Goal: Task Accomplishment & Management: Manage account settings

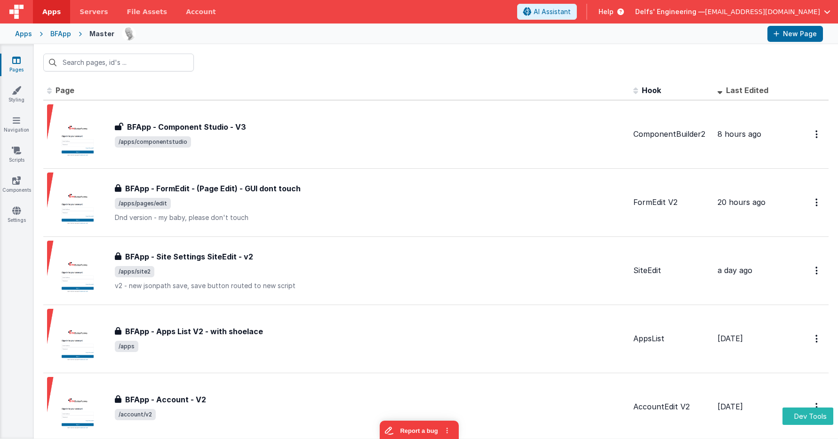
click at [18, 39] on div "Apps BFApp Master New Page" at bounding box center [419, 34] width 838 height 21
click at [24, 34] on div "Apps" at bounding box center [23, 33] width 17 height 9
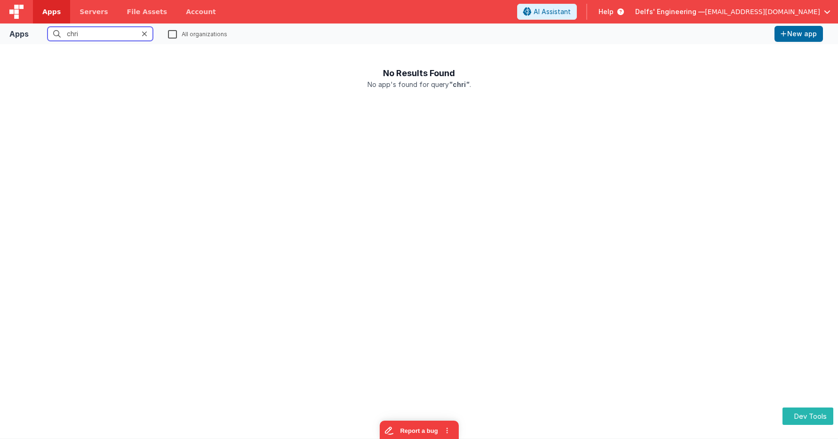
type input "chris"
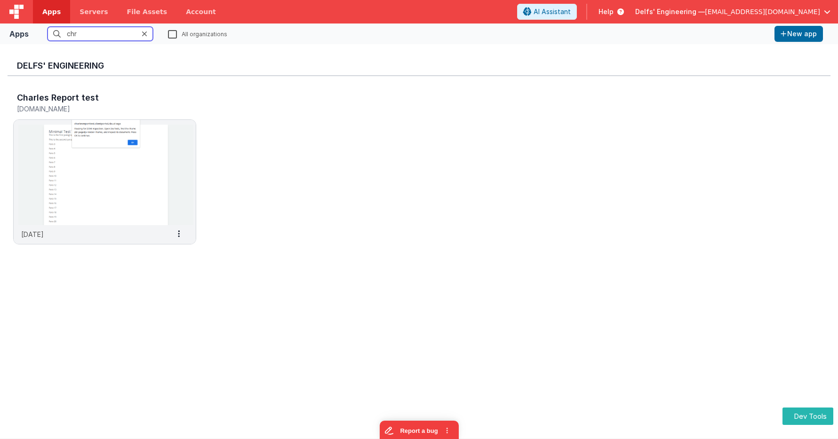
type input "chr"
click at [175, 34] on label "All organizations" at bounding box center [197, 33] width 59 height 9
click at [0, 0] on input "All organizations" at bounding box center [0, 0] width 0 height 0
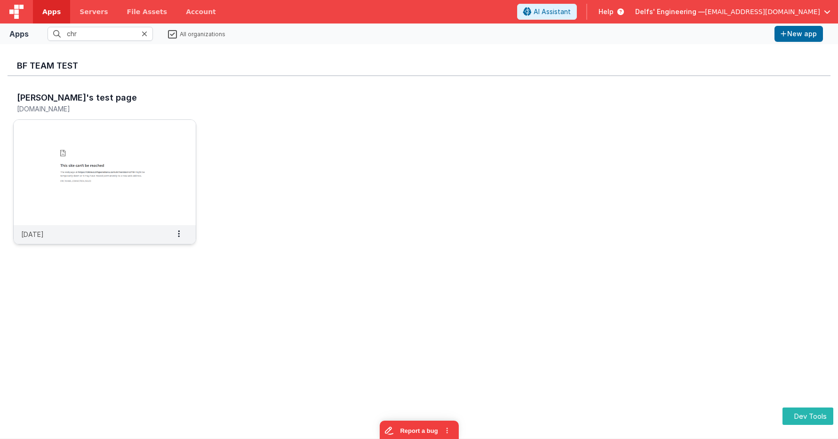
click at [129, 145] on img at bounding box center [105, 172] width 182 height 105
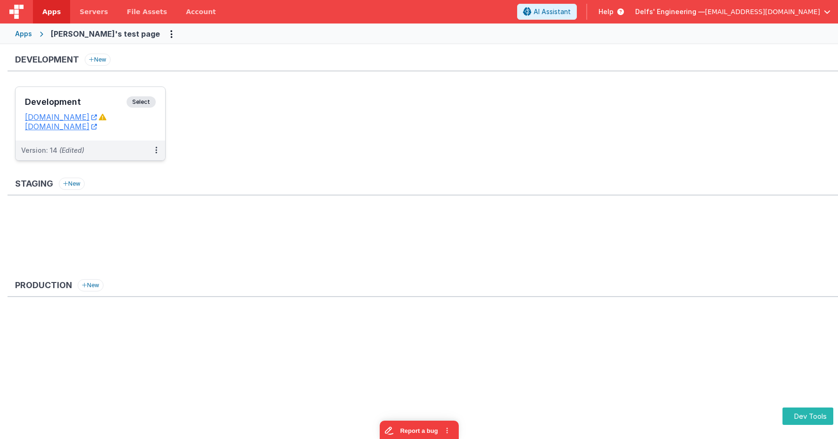
click at [145, 105] on span "Select" at bounding box center [141, 101] width 29 height 11
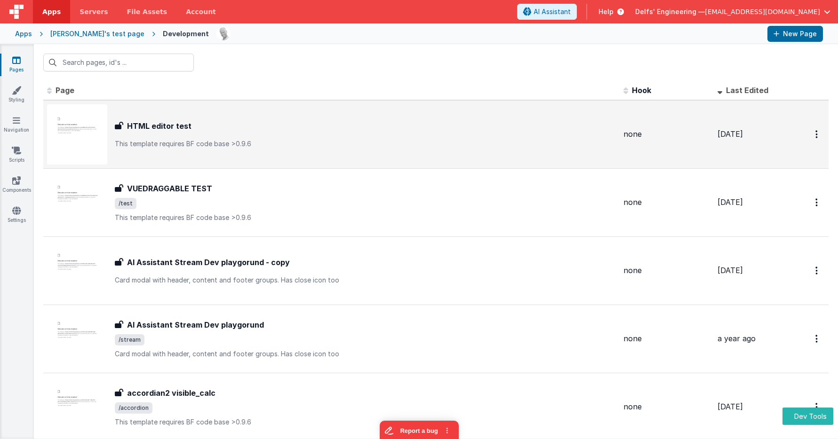
click at [287, 123] on div "HTML editor test" at bounding box center [365, 125] width 501 height 11
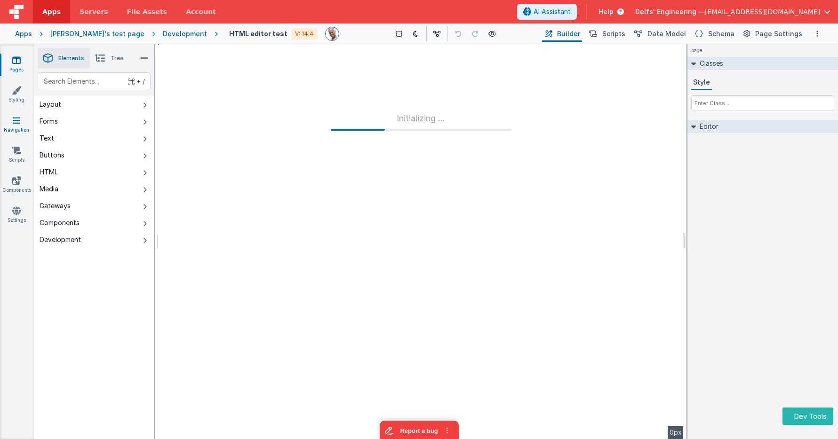
click at [18, 126] on link "Navigation" at bounding box center [17, 125] width 34 height 19
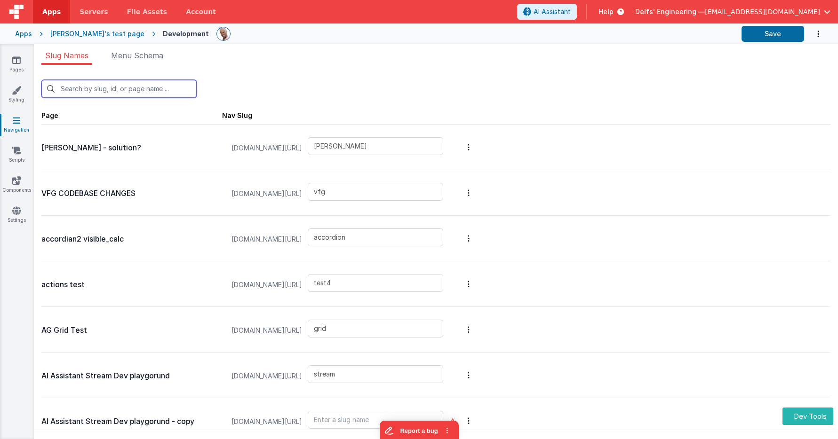
click at [113, 92] on input "text" at bounding box center [118, 89] width 155 height 18
type input "de"
type input "vfg"
type input "grid"
type input "stream"
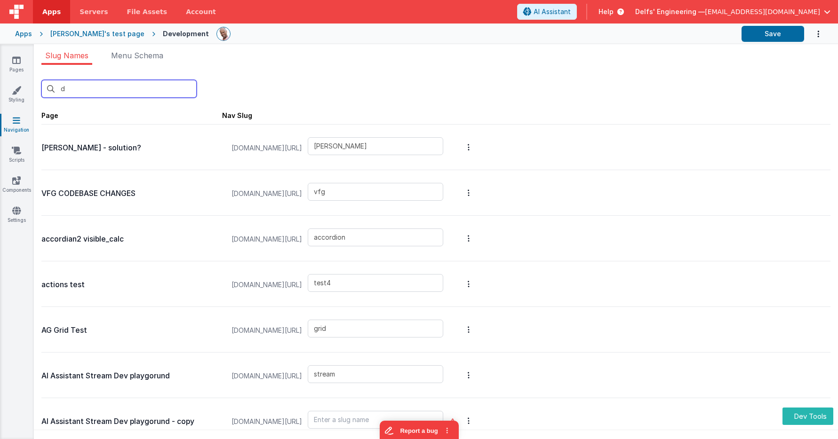
type input "alert"
type input "default"
type input "debug1"
type input "testing123"
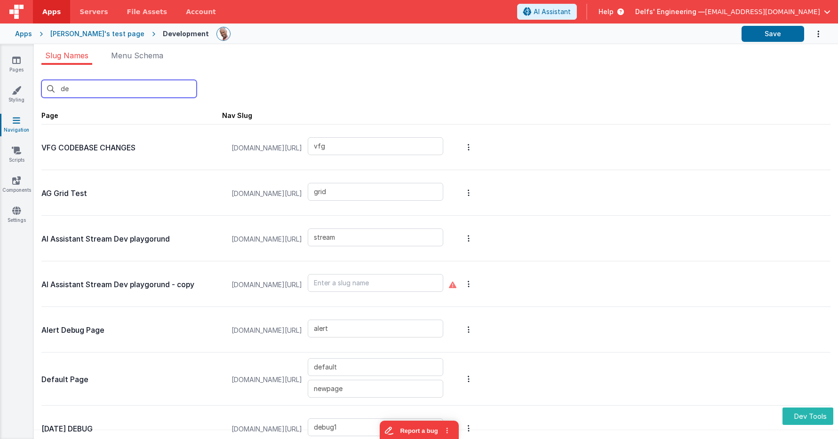
type input "def"
type input "default"
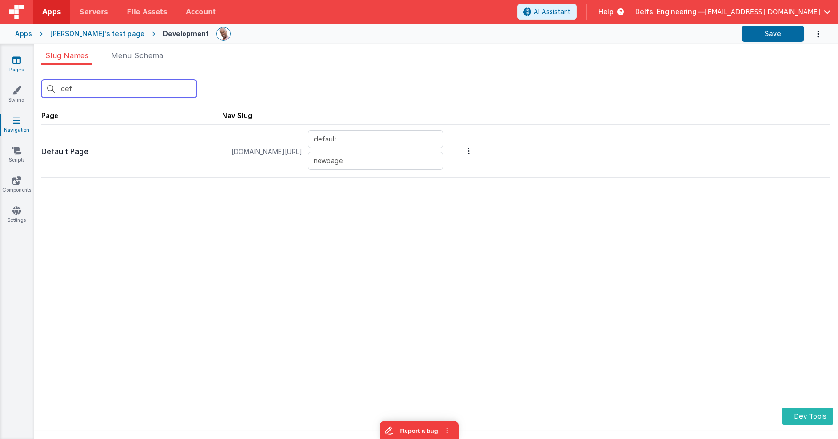
type input "def"
click at [18, 63] on icon at bounding box center [16, 60] width 8 height 9
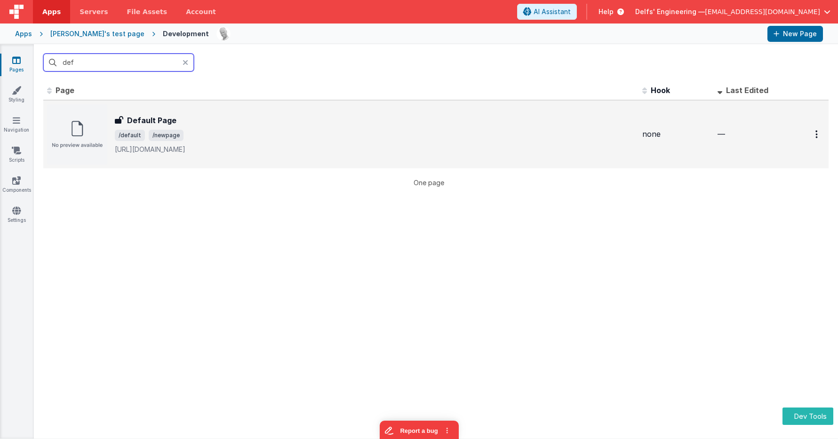
type input "def"
click at [225, 136] on span "/default /newpage" at bounding box center [375, 135] width 520 height 11
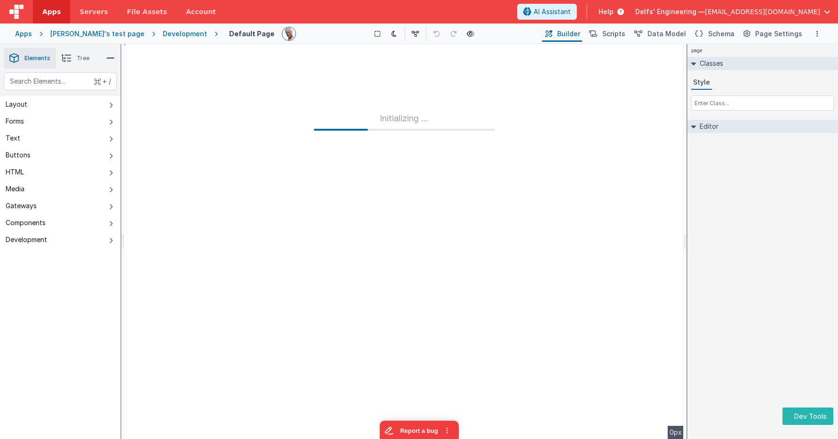
click at [163, 34] on div "Development" at bounding box center [185, 33] width 44 height 9
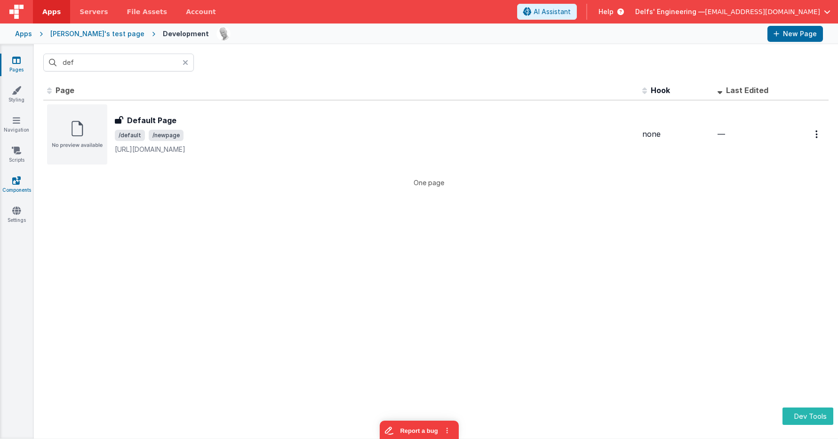
click at [15, 180] on icon at bounding box center [16, 180] width 8 height 9
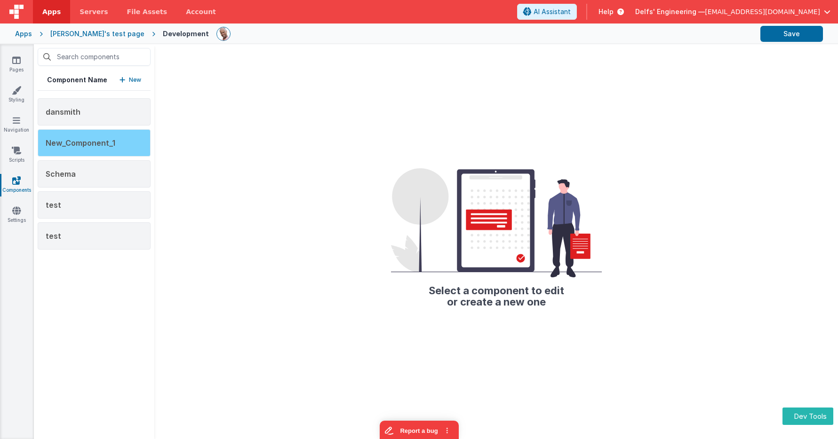
click at [114, 143] on div "New_Component_1" at bounding box center [94, 142] width 113 height 27
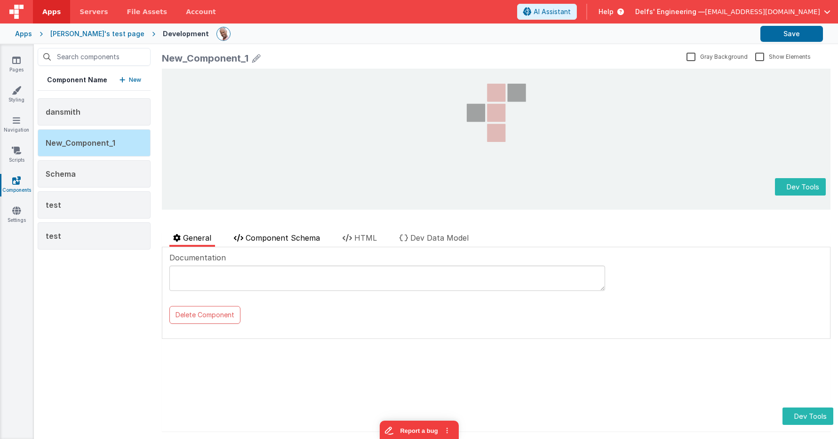
click at [289, 238] on span "Component Schema" at bounding box center [283, 237] width 74 height 9
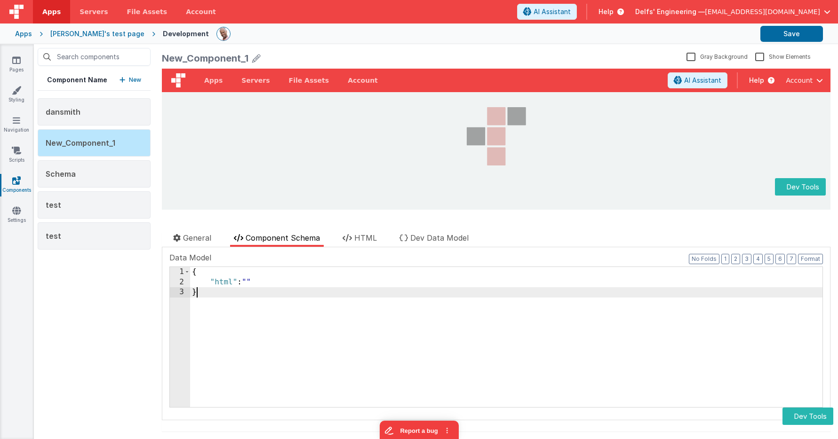
click at [310, 296] on div "{ "html" : "" }" at bounding box center [506, 347] width 632 height 160
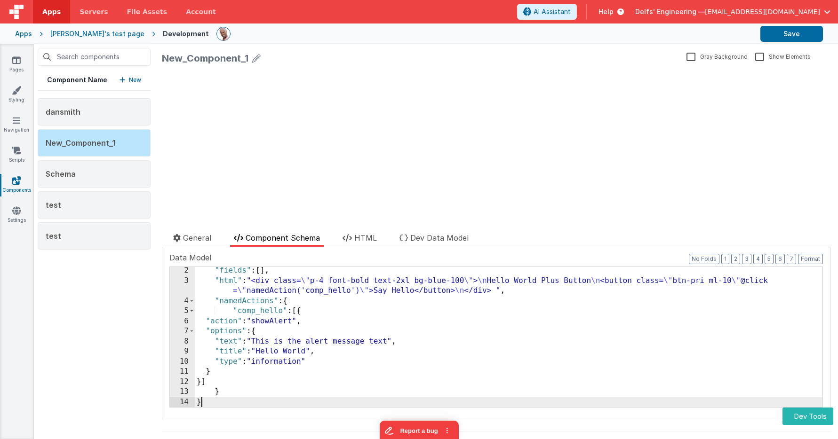
scroll to position [11, 0]
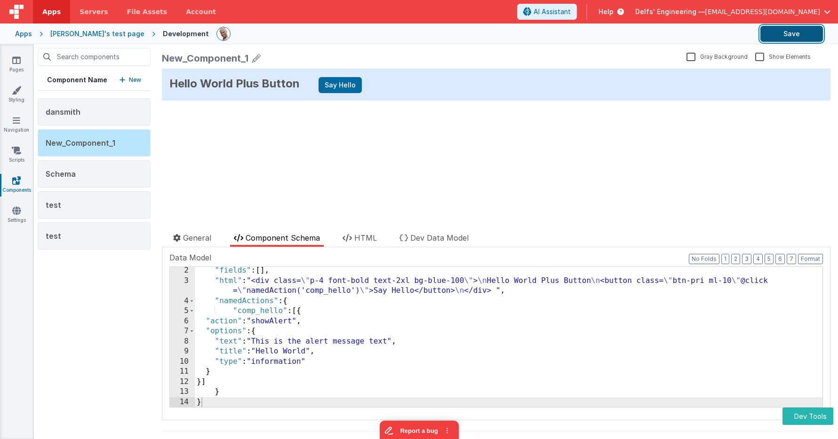
click at [802, 31] on button "Save" at bounding box center [791, 34] width 63 height 16
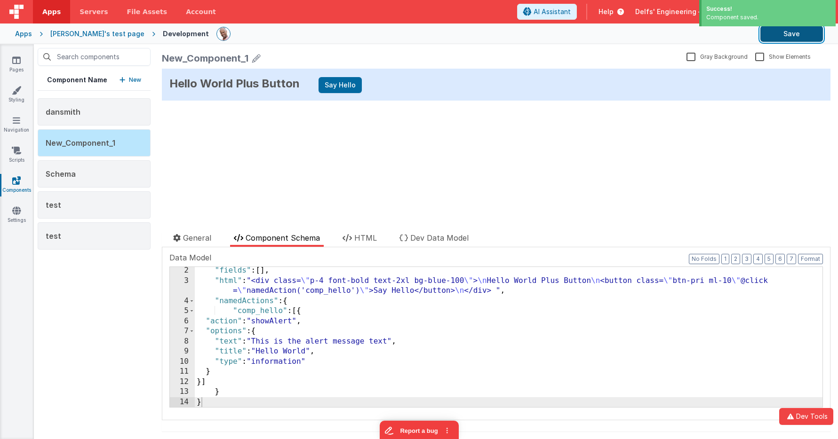
click at [802, 31] on button "Save" at bounding box center [791, 34] width 63 height 16
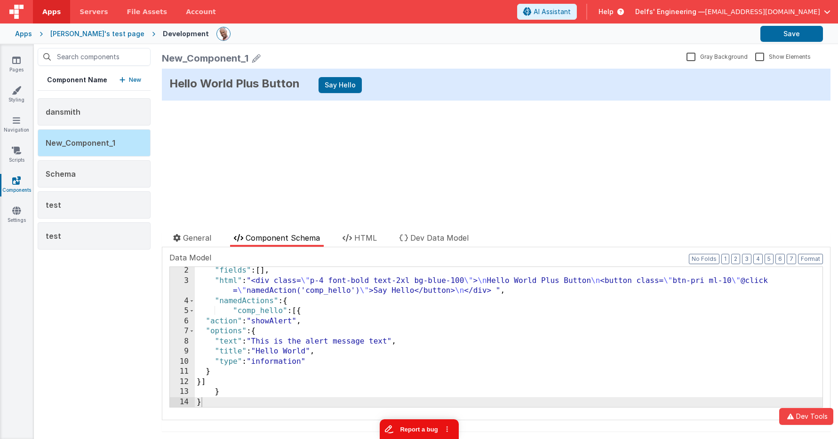
click at [411, 436] on button "Report a bug" at bounding box center [418, 430] width 79 height 20
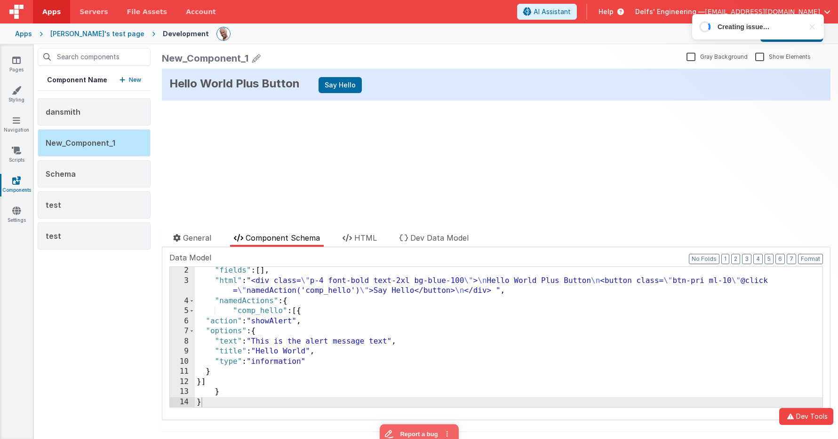
scroll to position [0, 0]
click at [406, 173] on div "Hello World Plus Button Say Hello update page model (See schema to hide after d…" at bounding box center [496, 139] width 669 height 141
click at [245, 60] on div "New_Component_1" at bounding box center [205, 58] width 87 height 13
click at [256, 58] on icon at bounding box center [256, 58] width 8 height 13
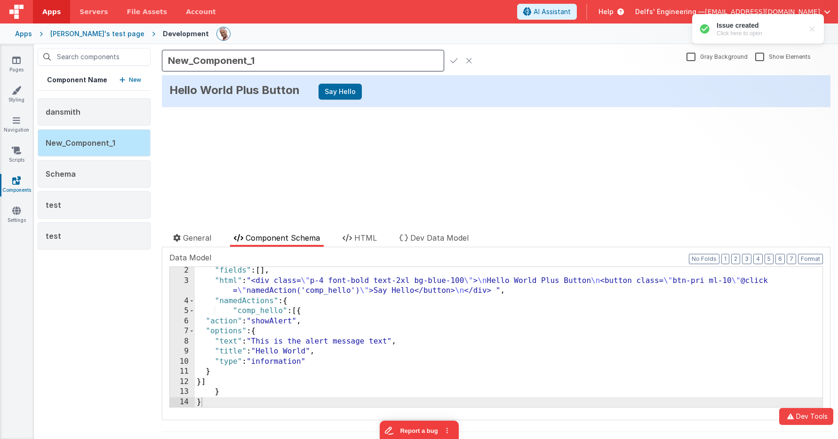
drag, startPoint x: 267, startPoint y: 57, endPoint x: 166, endPoint y: 47, distance: 101.3
click at [166, 47] on div "New_Component_1 Gray Background Show Elements General Component Schema HTML Dev…" at bounding box center [496, 241] width 684 height 395
type input "Hello_Actions"
click at [797, 37] on button "Save" at bounding box center [791, 34] width 63 height 16
click at [455, 60] on icon at bounding box center [454, 60] width 8 height 13
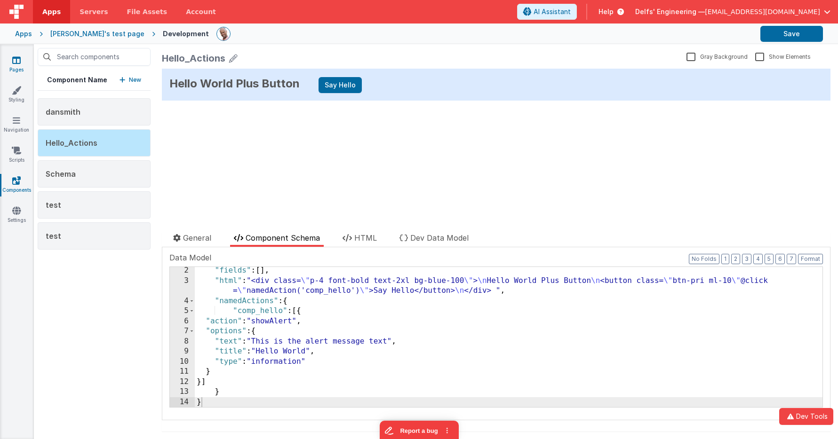
click at [19, 63] on icon at bounding box center [16, 60] width 8 height 9
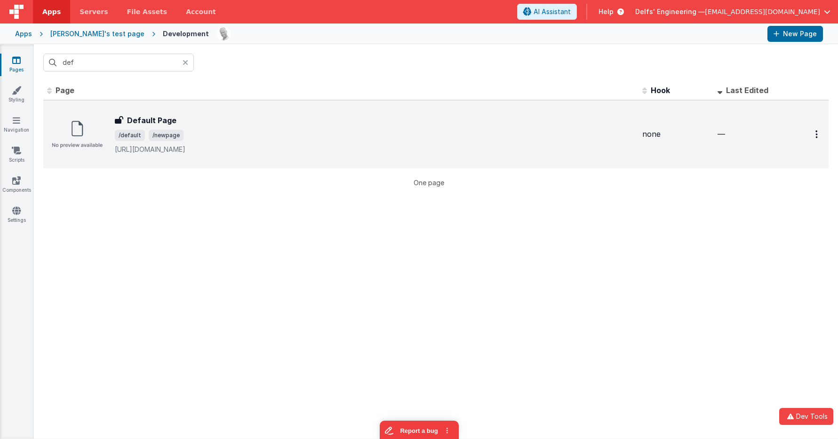
click at [493, 119] on div "Default Page" at bounding box center [375, 120] width 520 height 11
click at [818, 137] on button "Options" at bounding box center [817, 134] width 15 height 19
click at [589, 138] on button at bounding box center [419, 219] width 838 height 439
click at [508, 125] on div "Default Page" at bounding box center [375, 120] width 520 height 11
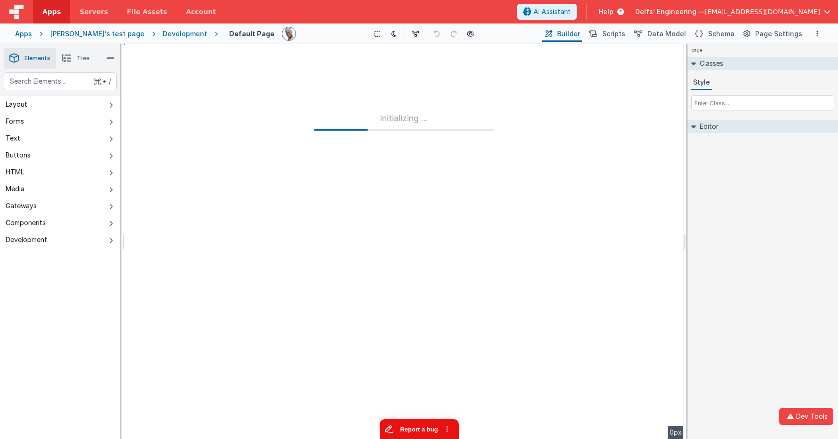
drag, startPoint x: 421, startPoint y: 432, endPoint x: 902, endPoint y: 744, distance: 573.2
click at [421, 432] on button "Report a bug" at bounding box center [418, 430] width 79 height 20
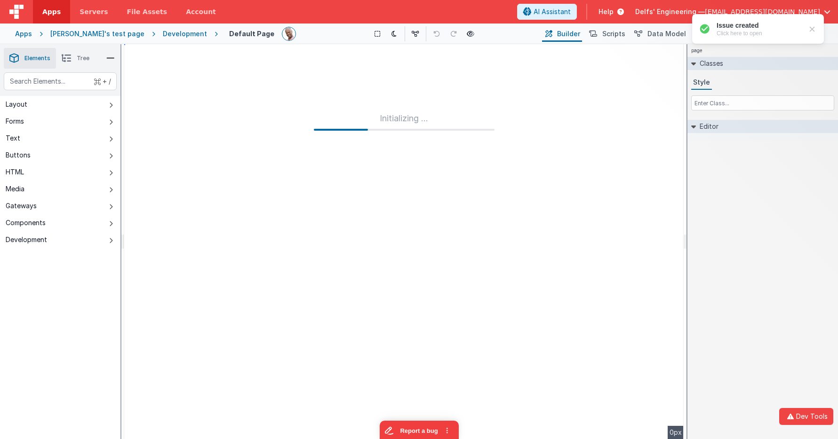
click at [816, 26] on div at bounding box center [811, 28] width 9 height 9
click at [703, 27] on button "Schema" at bounding box center [714, 34] width 45 height 16
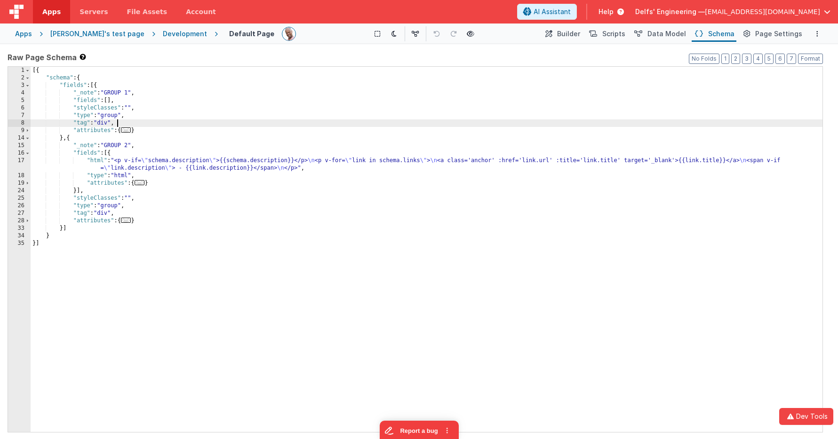
click at [130, 123] on div "[{ "schema" : { "fields" : [{ "_note" : "GROUP 1" , "fields" : [ ] , "styleClas…" at bounding box center [427, 257] width 792 height 381
click at [163, 35] on div "Development" at bounding box center [185, 33] width 44 height 9
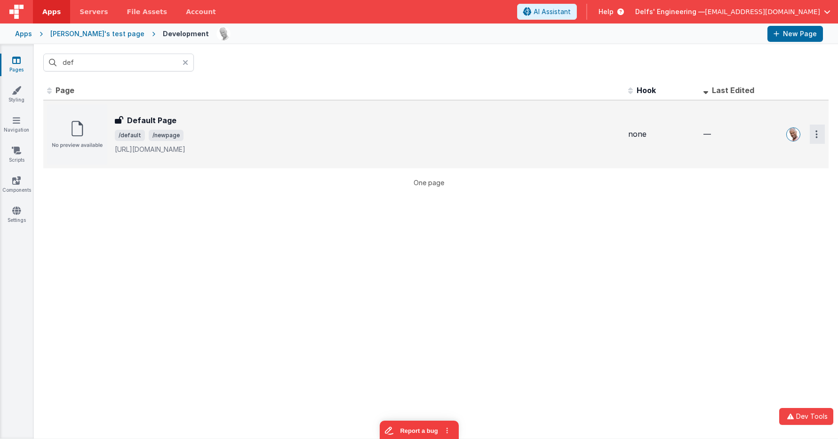
click at [815, 134] on button "Options" at bounding box center [817, 134] width 15 height 19
click at [799, 158] on link "Legacy Editor" at bounding box center [783, 156] width 83 height 17
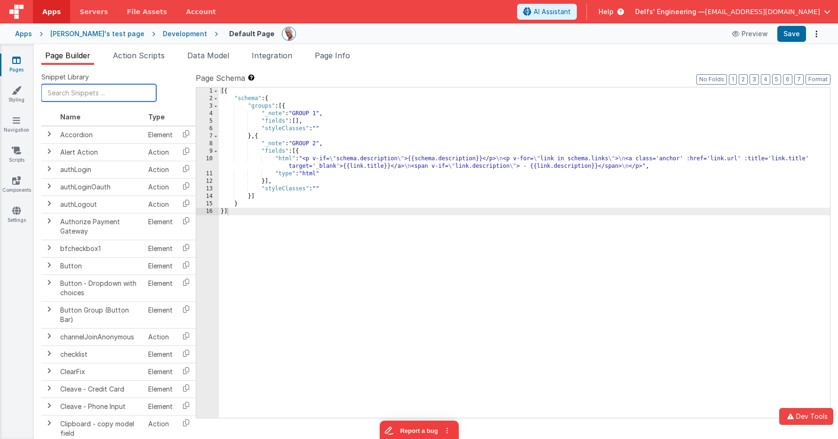
click at [74, 96] on input "text" at bounding box center [98, 92] width 115 height 17
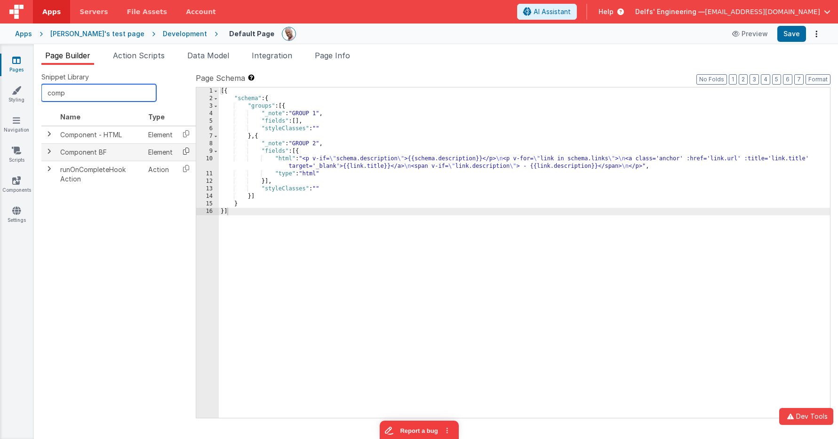
type input "comp"
click at [186, 152] on icon at bounding box center [185, 151] width 19 height 15
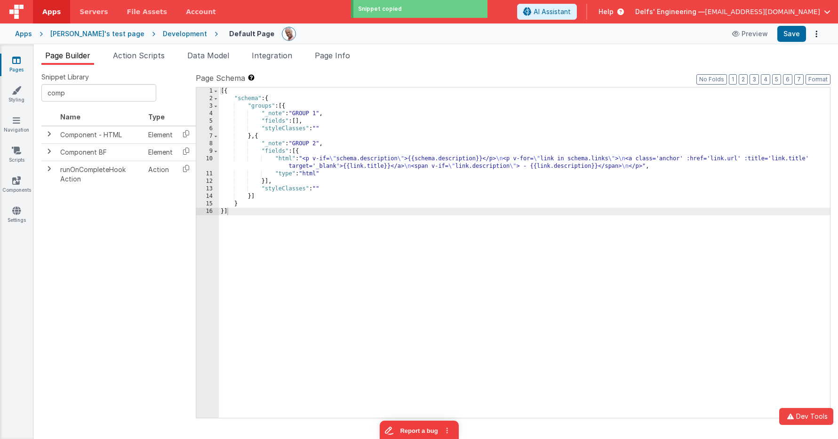
click at [298, 118] on div "[{ "schema" : { "groups" : [{ "_note" : "GROUP 1" , "fields" : [ ] , "styleClas…" at bounding box center [524, 261] width 611 height 346
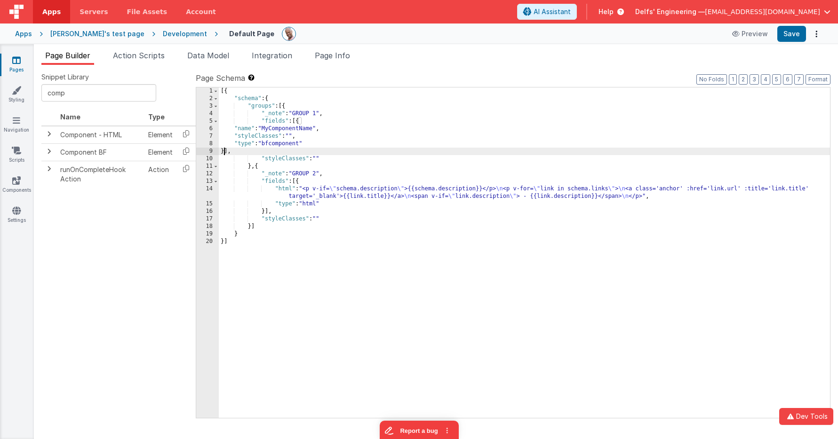
click at [296, 144] on div "[{ "schema" : { "groups" : [{ "_note" : "GROUP 1" , "fields" : [{ "name" : "MyC…" at bounding box center [524, 261] width 611 height 346
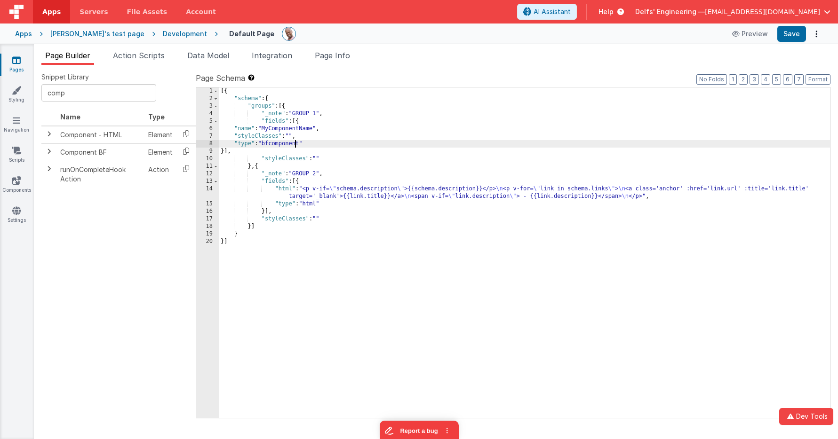
click at [296, 144] on div "[{ "schema" : { "groups" : [{ "_note" : "GROUP 1" , "fields" : [{ "name" : "MyC…" at bounding box center [524, 261] width 611 height 346
click at [296, 129] on div "[{ "schema" : { "groups" : [{ "_note" : "GROUP 1" , "fields" : [{ "name" : "MyC…" at bounding box center [524, 261] width 611 height 346
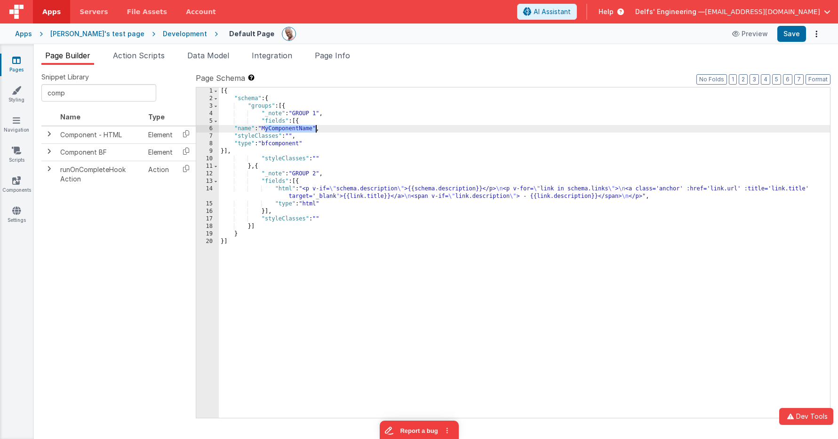
click at [296, 129] on div "[{ "schema" : { "groups" : [{ "_note" : "GROUP 1" , "fields" : [{ "name" : "MyC…" at bounding box center [524, 261] width 611 height 346
click at [21, 181] on link "Components" at bounding box center [17, 185] width 34 height 19
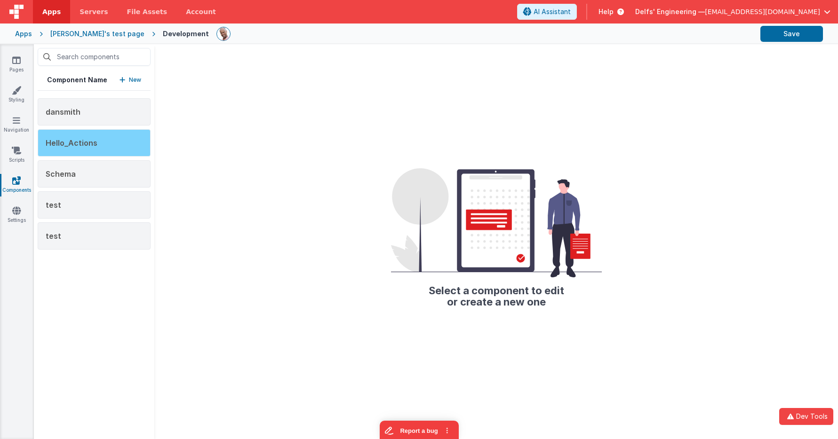
click at [104, 143] on div "Hello_Actions" at bounding box center [94, 142] width 113 height 27
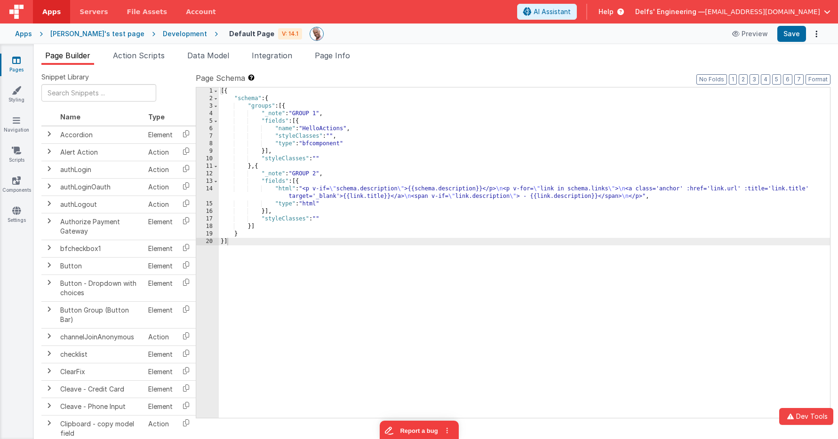
click at [324, 127] on div "[{ "schema" : { "groups" : [{ "_note" : "GROUP 1" , "fields" : [{ "name" : "Hel…" at bounding box center [524, 261] width 611 height 346
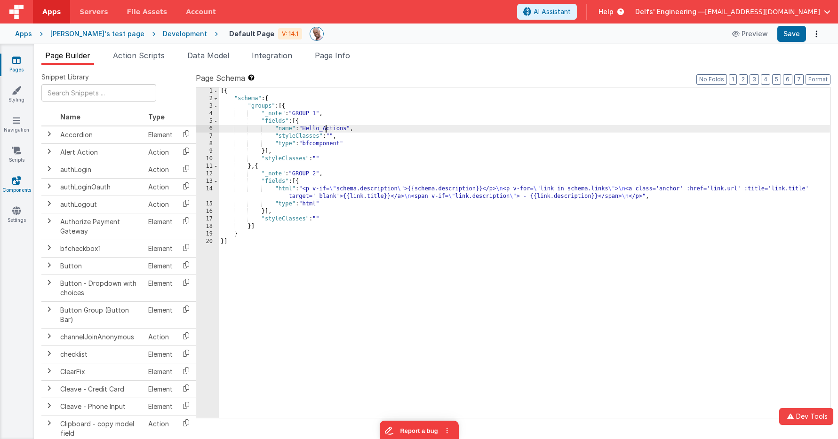
click at [20, 183] on icon at bounding box center [16, 180] width 8 height 9
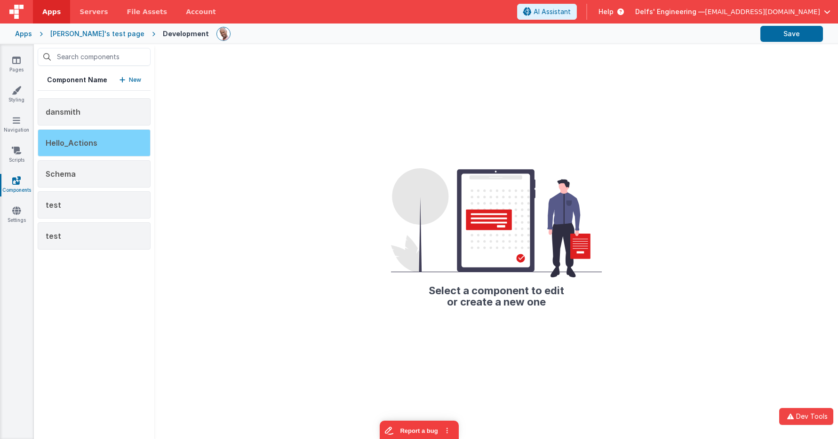
click at [88, 144] on span "Hello_Actions" at bounding box center [72, 142] width 52 height 9
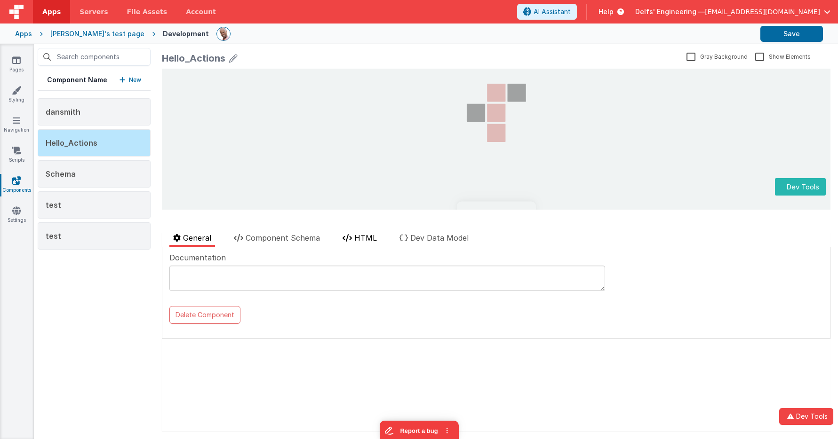
click at [364, 241] on span "HTML" at bounding box center [365, 237] width 23 height 9
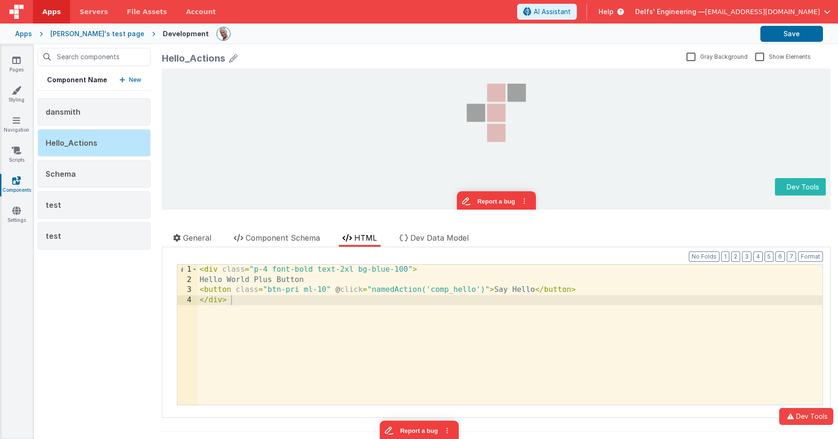
click at [297, 231] on div at bounding box center [329, 224] width 335 height 15
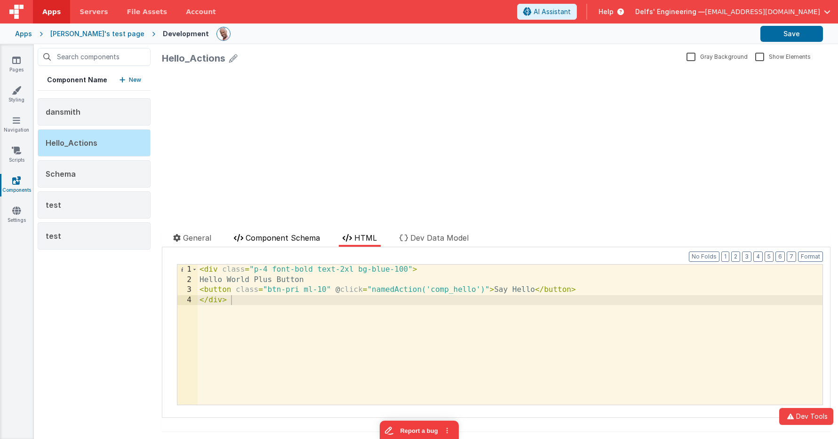
click at [296, 235] on span "Component Schema" at bounding box center [283, 237] width 74 height 9
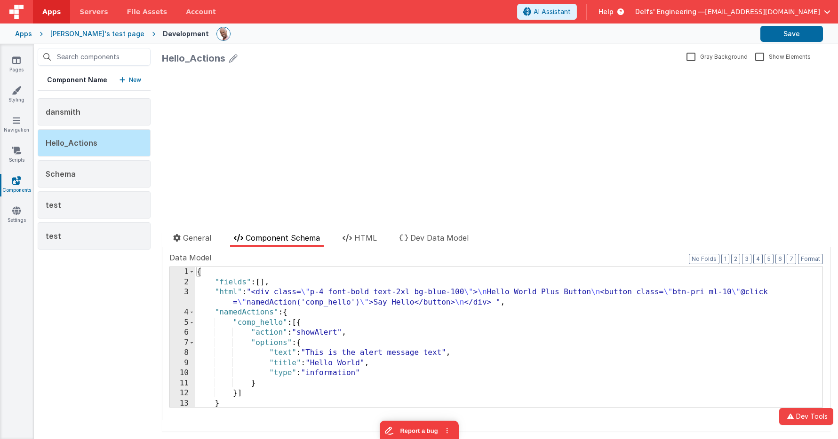
click at [329, 366] on div "{ "fields" : [ ] , "html" : "<div class= \" p-4 font-bold text-2xl bg-blue-100 …" at bounding box center [509, 347] width 628 height 160
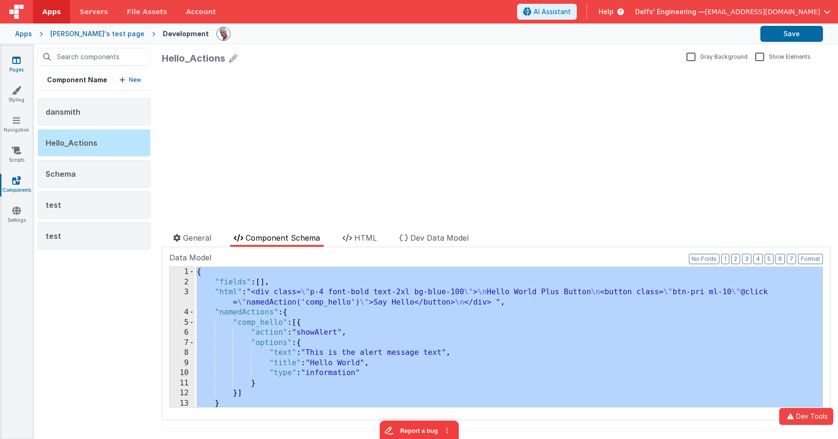
click at [19, 57] on icon at bounding box center [16, 60] width 8 height 9
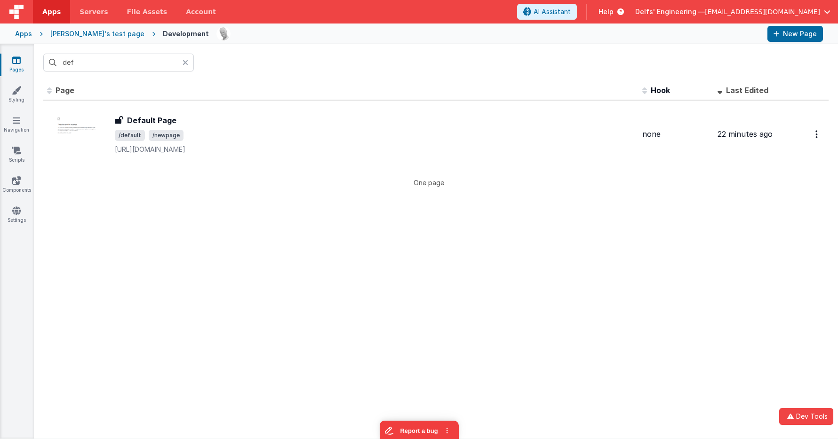
click at [28, 34] on div "Apps" at bounding box center [23, 33] width 17 height 9
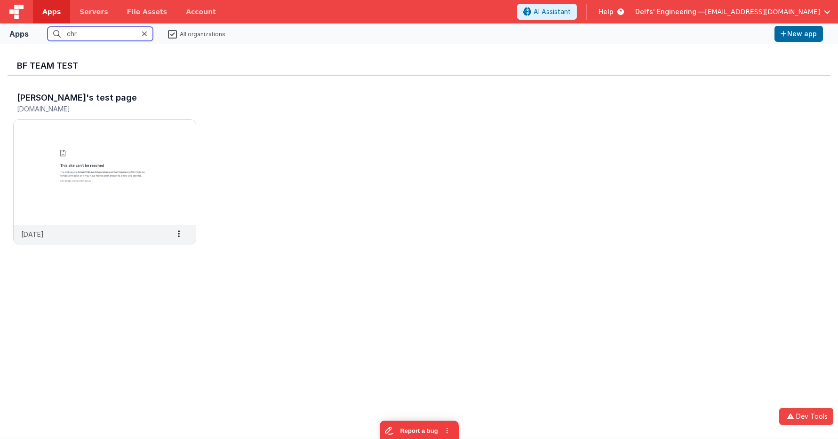
drag, startPoint x: 99, startPoint y: 34, endPoint x: -4, endPoint y: 23, distance: 103.6
click at [0, 23] on html "Dev Tools Apps Servers File Assets Account Some FUTURE Slot AI Assistant Help D…" at bounding box center [419, 219] width 838 height 439
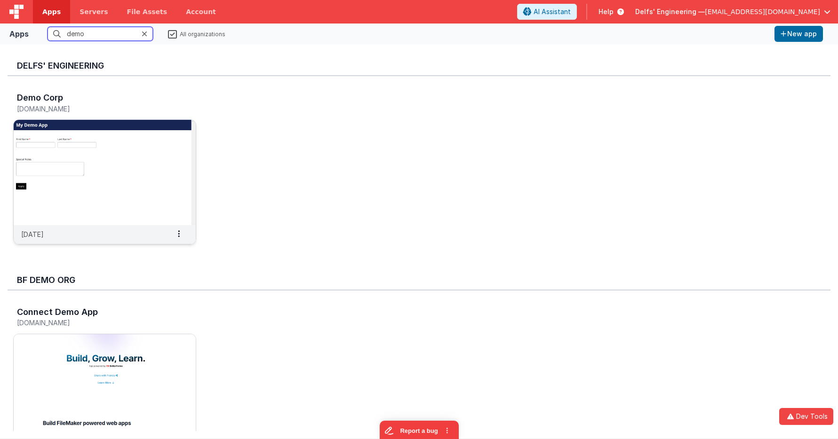
type input "demo"
click at [91, 163] on img at bounding box center [105, 172] width 182 height 105
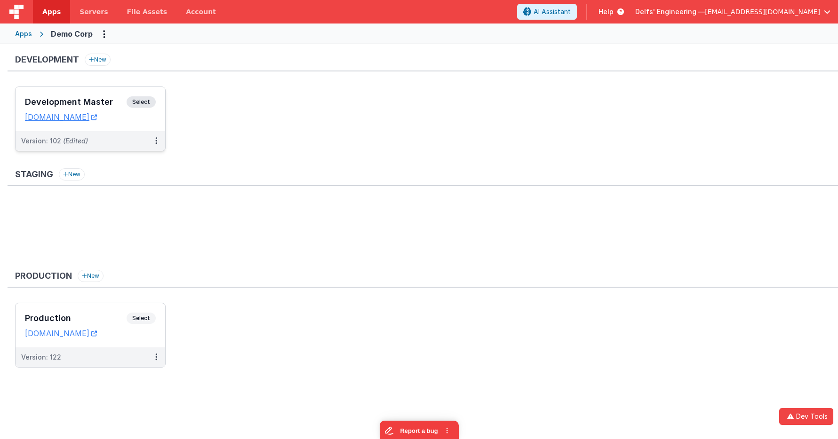
click at [164, 94] on div "Development Master Select URLs demodev.fmbetterforms.com" at bounding box center [91, 109] width 150 height 44
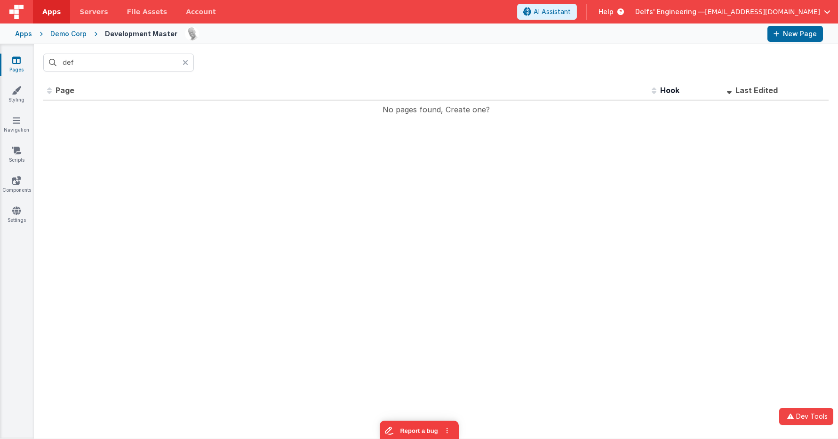
click at [188, 63] on div at bounding box center [188, 63] width 11 height 18
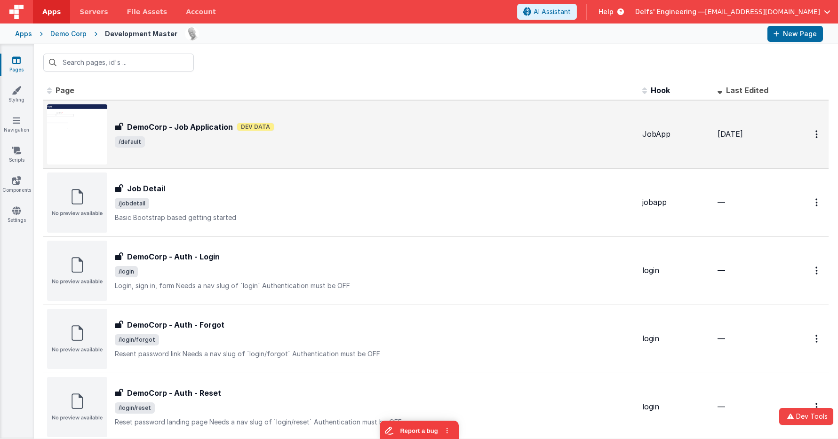
click at [298, 138] on span "/default" at bounding box center [375, 141] width 520 height 11
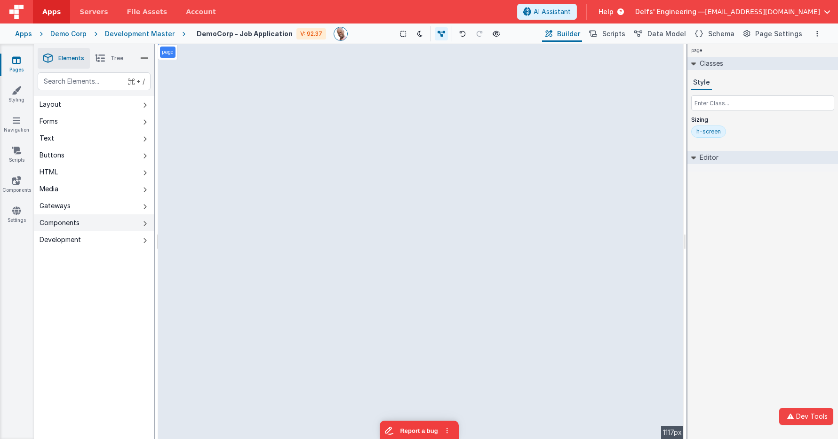
click at [110, 220] on button "Components" at bounding box center [94, 223] width 120 height 17
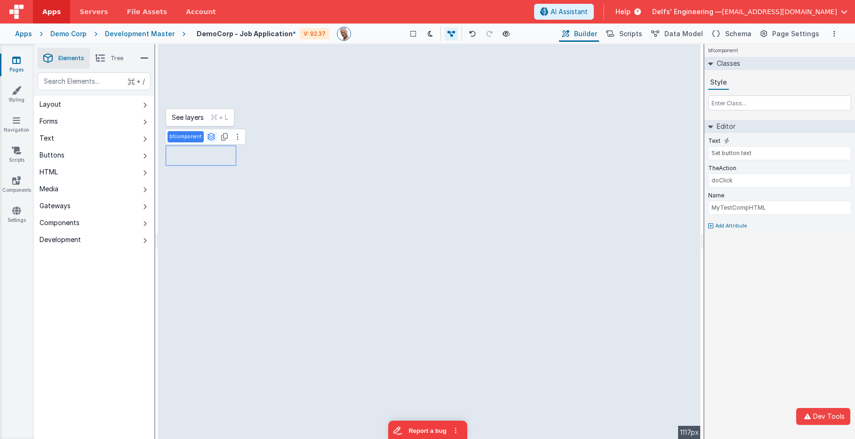
select select "string"
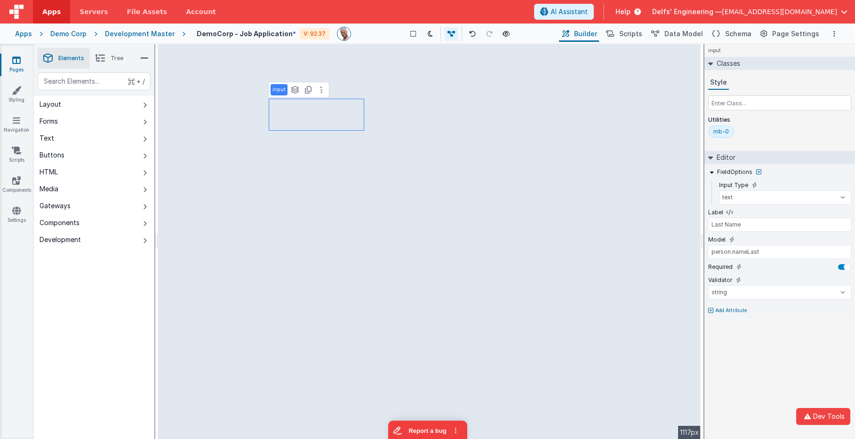
click at [280, 89] on p "input" at bounding box center [278, 90] width 13 height 8
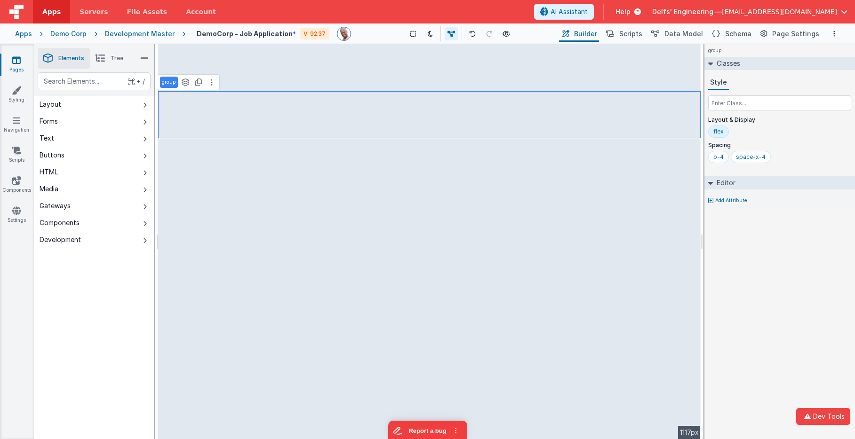
click at [170, 81] on p "group" at bounding box center [169, 83] width 14 height 8
type input "Header"
click at [100, 63] on icon at bounding box center [100, 58] width 9 height 13
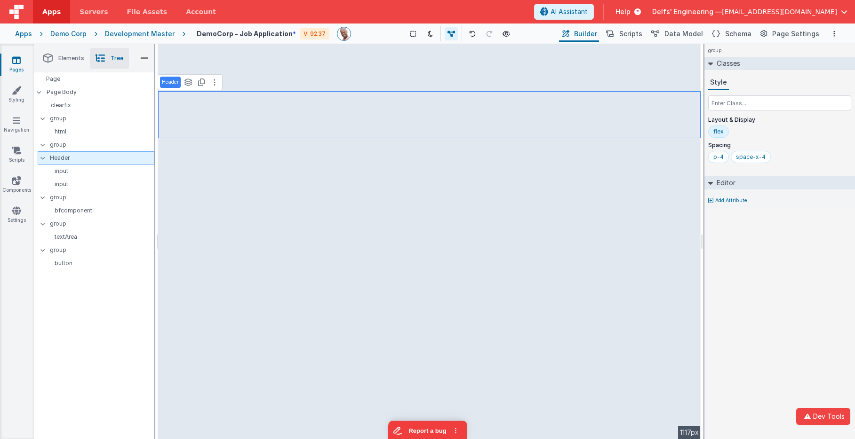
click at [64, 158] on p "Header" at bounding box center [102, 158] width 104 height 10
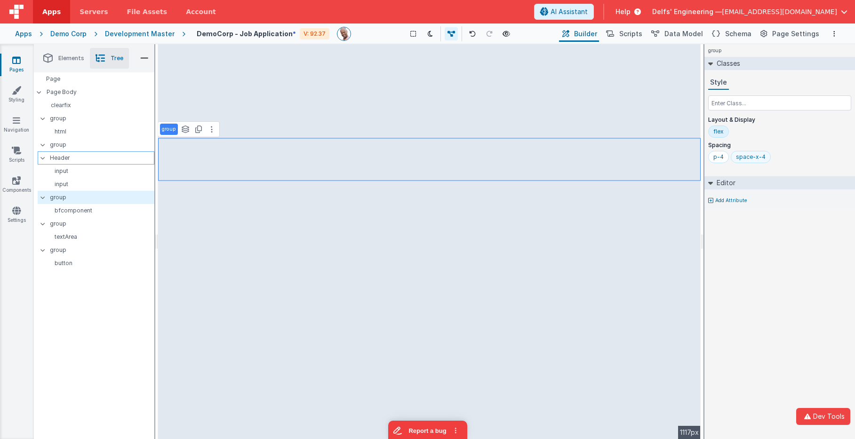
click at [752, 159] on div "space-x-4" at bounding box center [751, 157] width 30 height 8
click at [720, 156] on div "p-4" at bounding box center [718, 157] width 10 height 8
click at [723, 156] on div "p-4" at bounding box center [718, 157] width 10 height 8
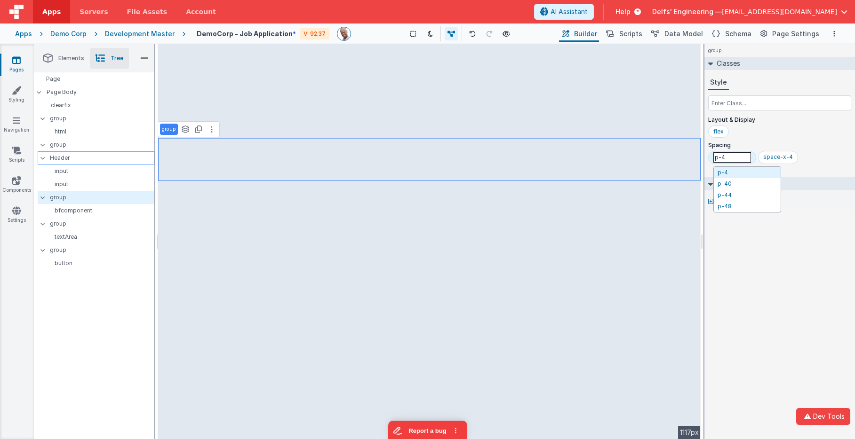
type input "p-"
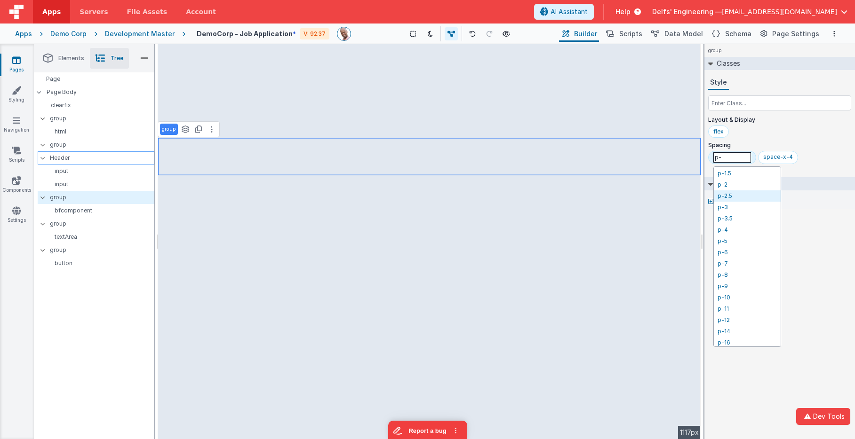
scroll to position [38, 0]
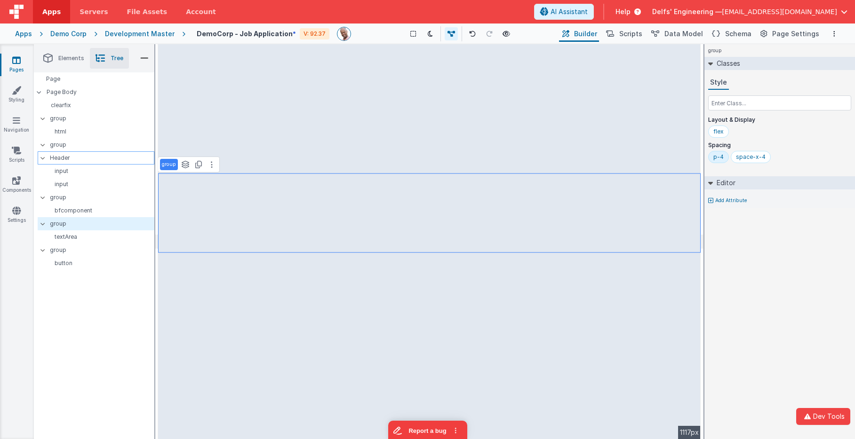
click at [20, 36] on div "Apps" at bounding box center [23, 33] width 17 height 9
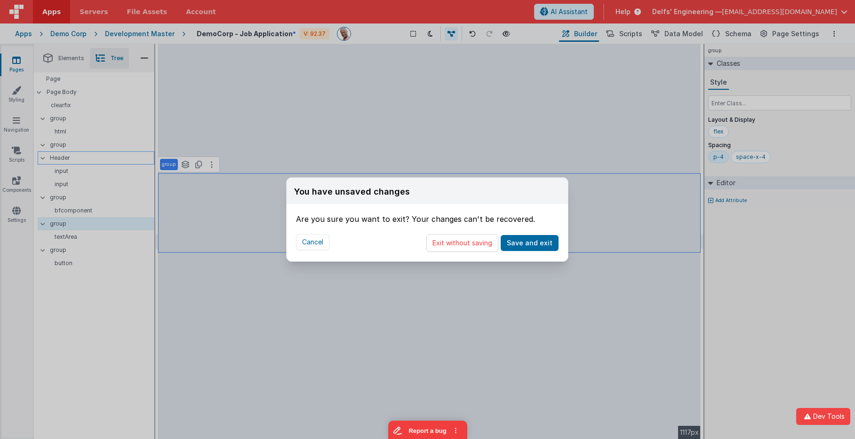
drag, startPoint x: 466, startPoint y: 243, endPoint x: 441, endPoint y: 226, distance: 30.5
click at [466, 243] on button "Exit without saving" at bounding box center [462, 243] width 72 height 18
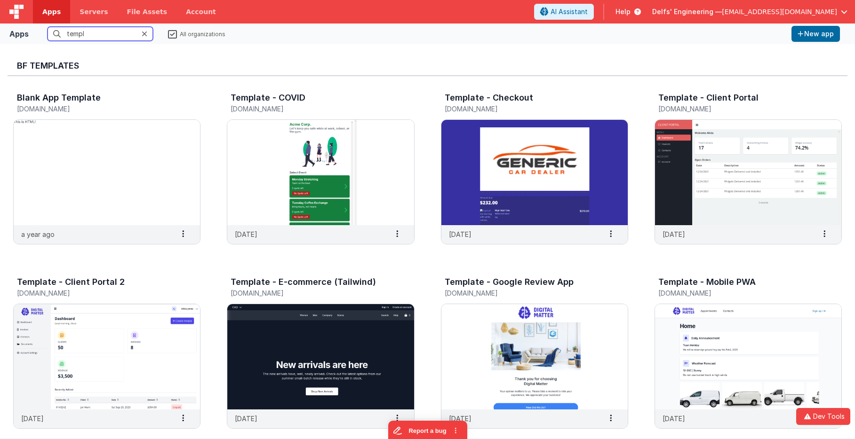
type input "templa"
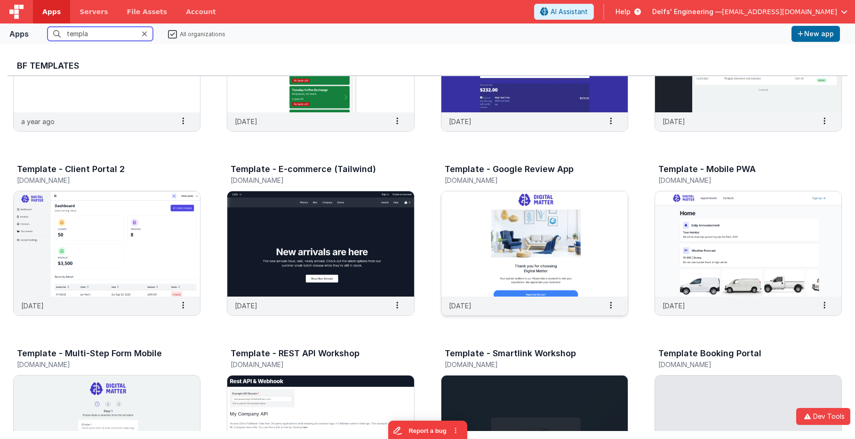
scroll to position [118, 0]
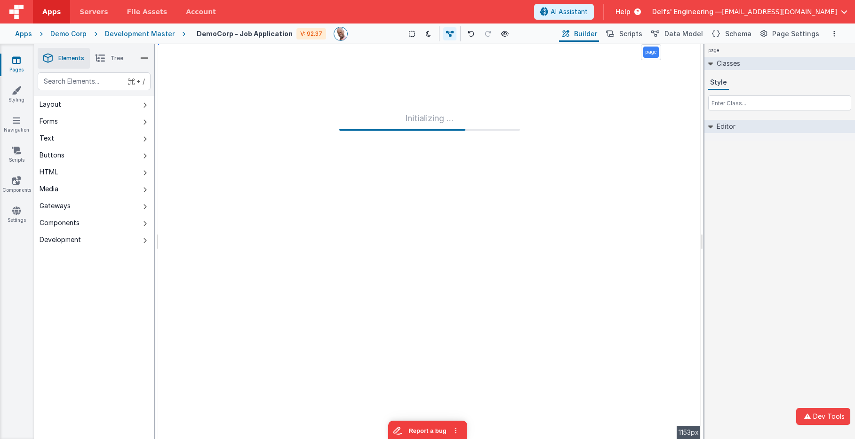
click at [67, 36] on div "Demo Corp" at bounding box center [68, 33] width 36 height 9
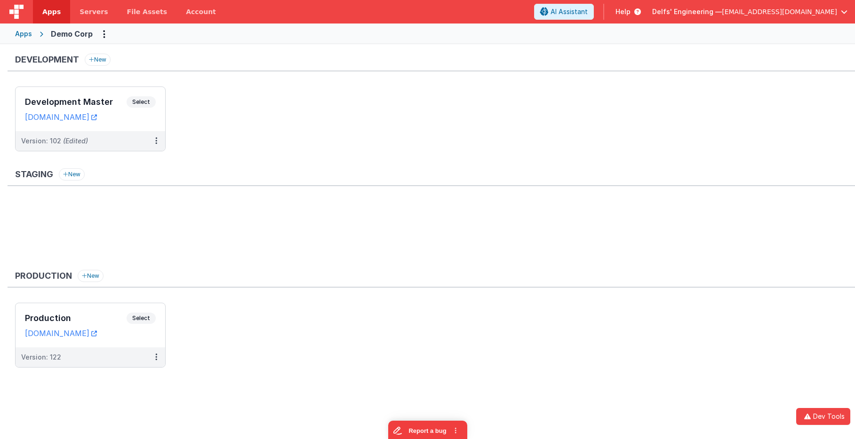
click at [23, 34] on div "Apps" at bounding box center [23, 33] width 17 height 9
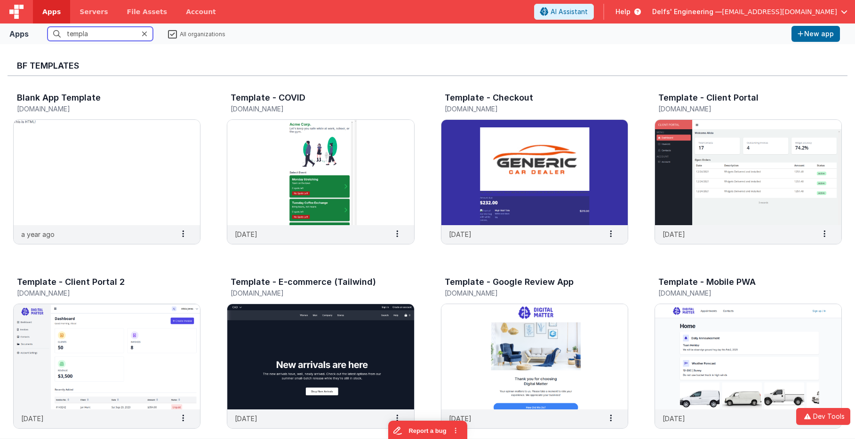
drag, startPoint x: 93, startPoint y: 33, endPoint x: 44, endPoint y: 33, distance: 48.5
click at [44, 33] on fieldset "templa All organizations" at bounding box center [409, 34] width 755 height 14
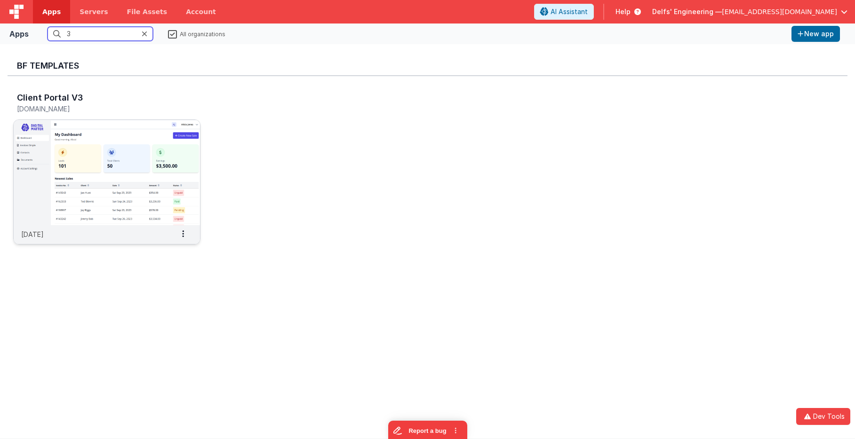
type input "3"
click at [65, 123] on img at bounding box center [107, 172] width 186 height 105
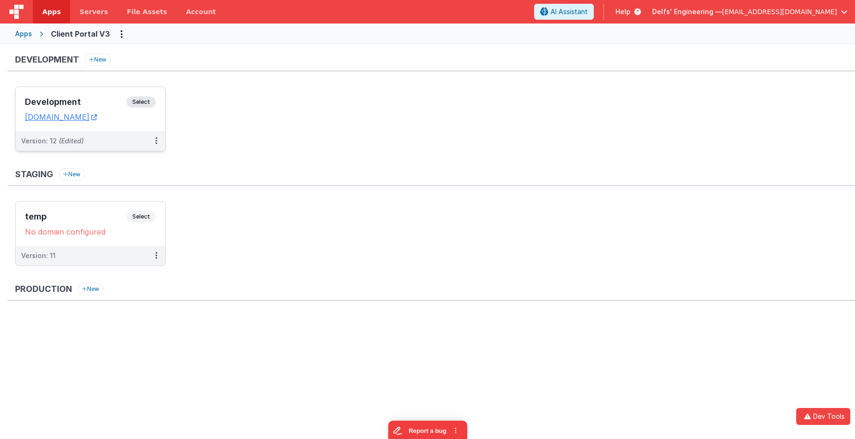
click at [149, 97] on span "Select" at bounding box center [141, 101] width 29 height 11
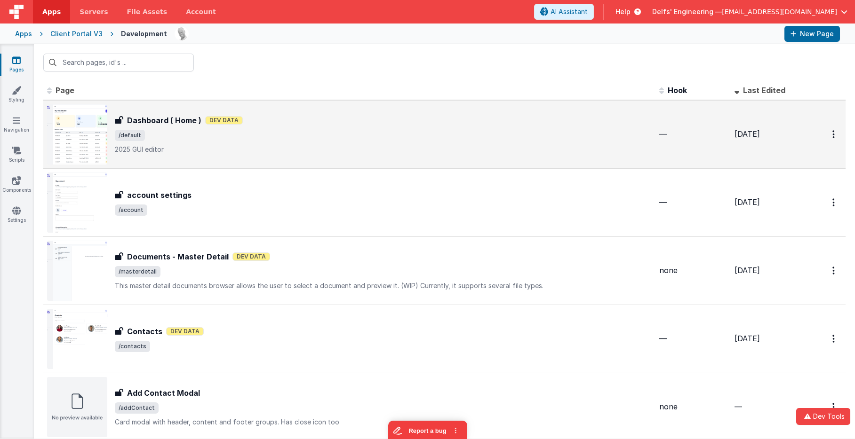
click at [310, 115] on div "Dashboard ( Home ) Dev Data" at bounding box center [383, 120] width 537 height 11
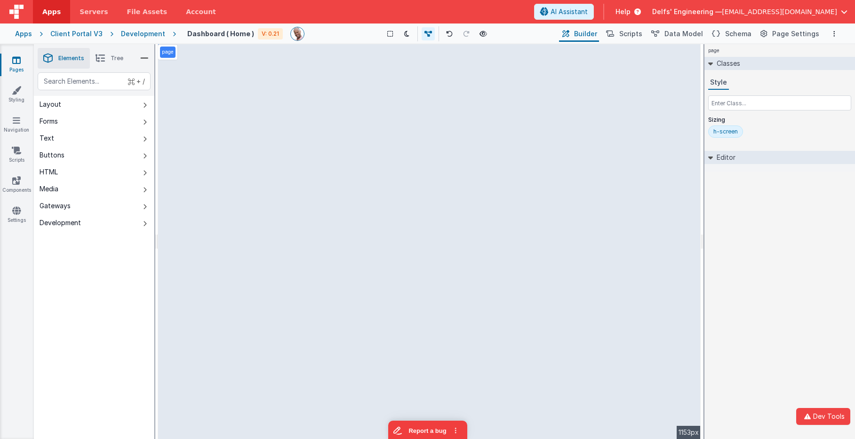
drag, startPoint x: 479, startPoint y: 138, endPoint x: 355, endPoint y: 140, distance: 123.8
click at [355, 140] on div "page --> 1153px" at bounding box center [429, 241] width 543 height 395
click at [503, 136] on div "page --> 1153px" at bounding box center [429, 241] width 543 height 395
click at [536, 112] on div "page --> 1153px" at bounding box center [429, 241] width 543 height 395
click at [414, 120] on div "page --> 1153px" at bounding box center [429, 241] width 543 height 395
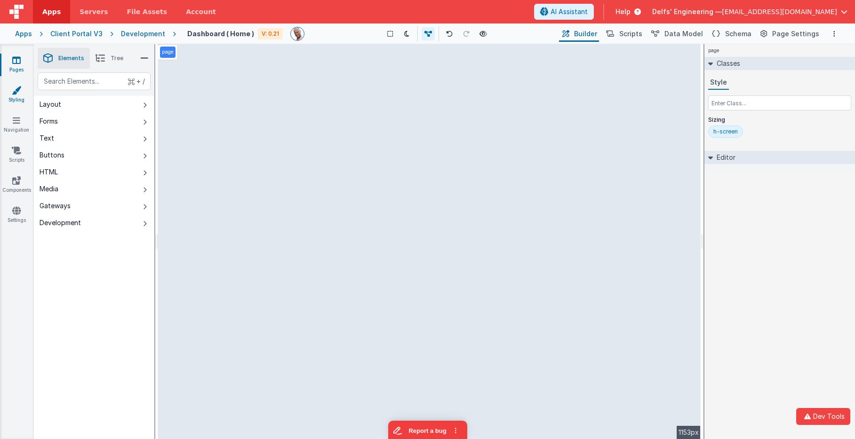
click at [16, 97] on link "Styling" at bounding box center [17, 95] width 34 height 19
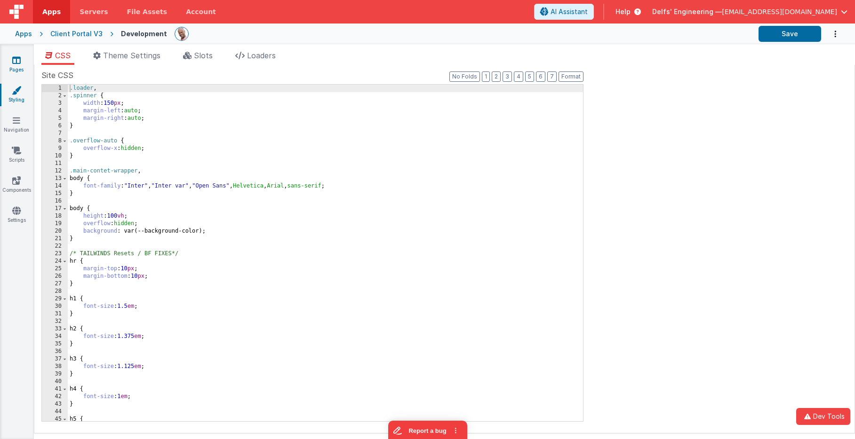
click at [13, 65] on link "Pages" at bounding box center [17, 65] width 34 height 19
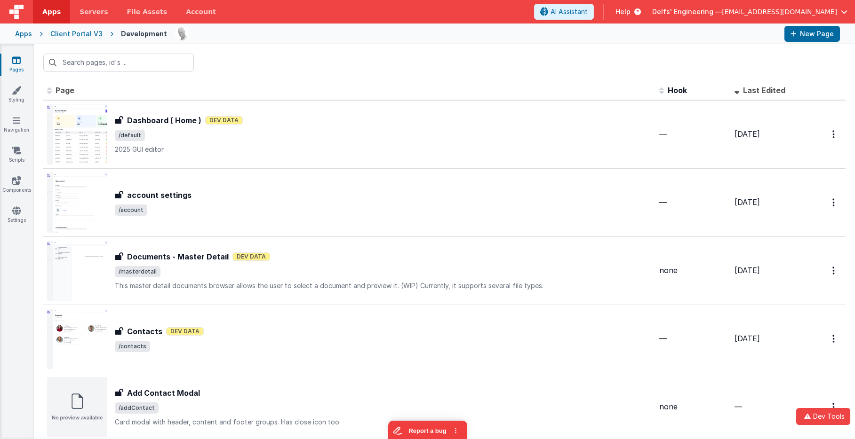
click at [72, 35] on div "Client Portal V3" at bounding box center [76, 33] width 52 height 9
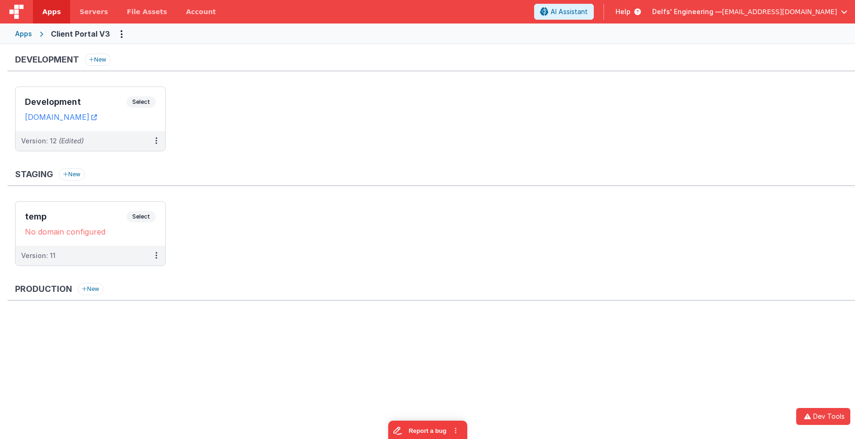
click at [27, 34] on div "Apps" at bounding box center [23, 33] width 17 height 9
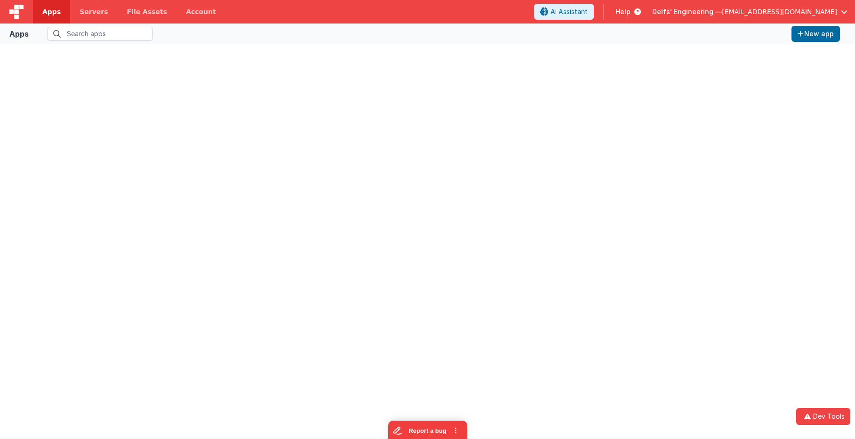
type input "3"
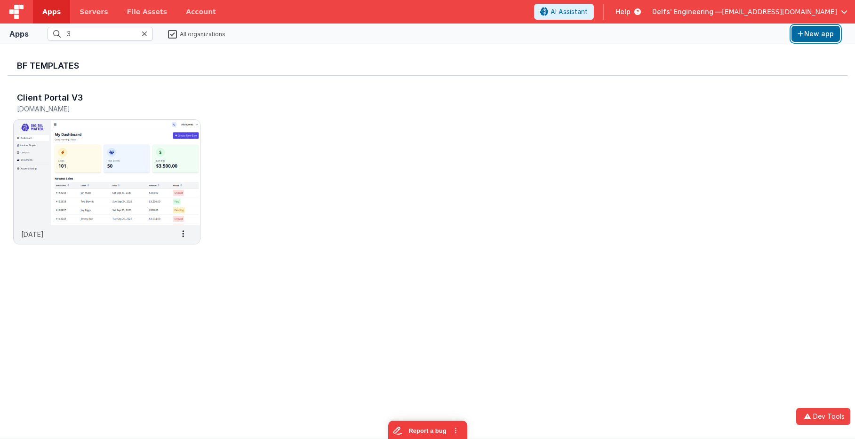
click at [817, 35] on button "New app" at bounding box center [815, 34] width 48 height 16
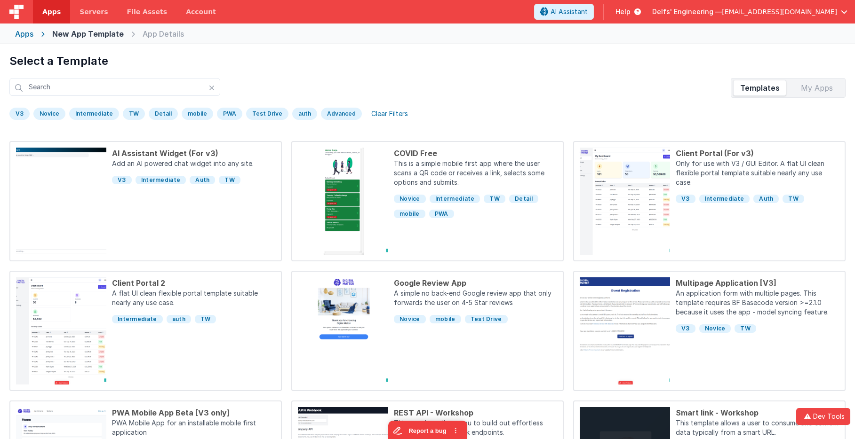
click at [24, 112] on div "V3" at bounding box center [19, 114] width 20 height 12
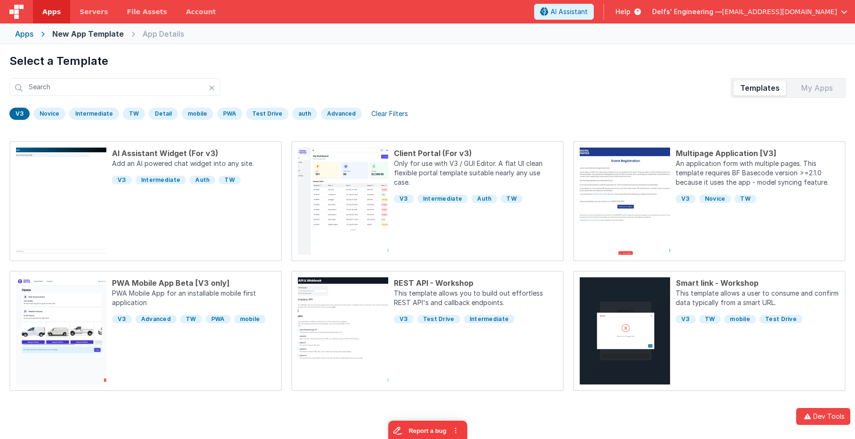
click at [21, 115] on div "V3" at bounding box center [19, 114] width 20 height 12
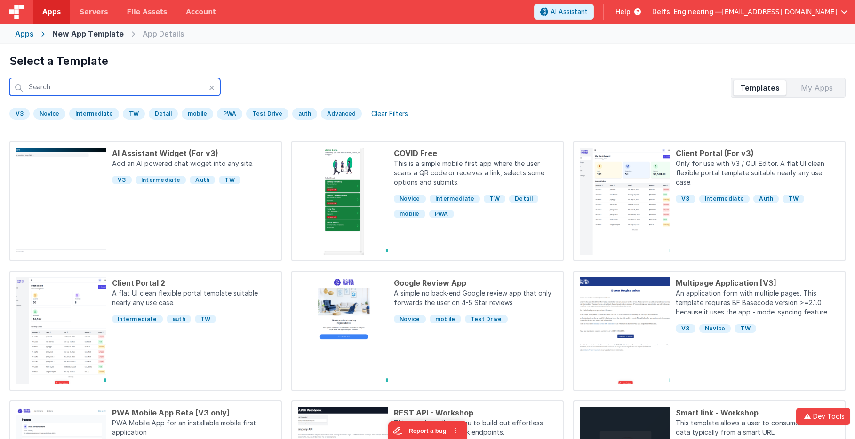
click at [148, 89] on input "text" at bounding box center [114, 87] width 211 height 18
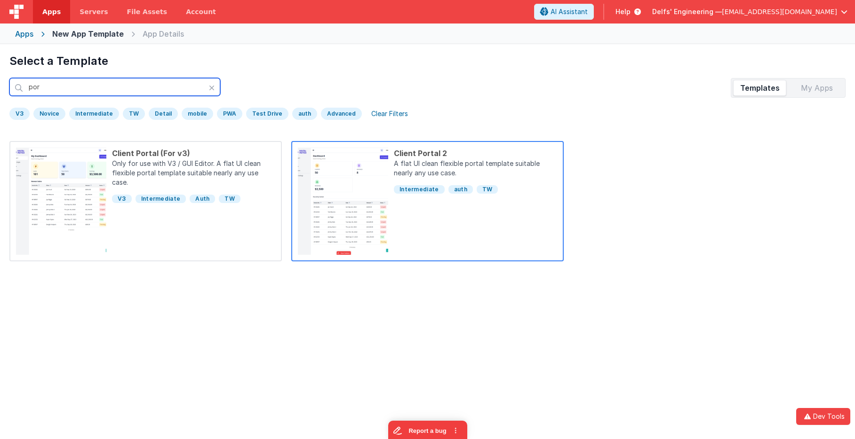
type input "por"
click at [443, 157] on div "Client Portal 2" at bounding box center [475, 153] width 163 height 11
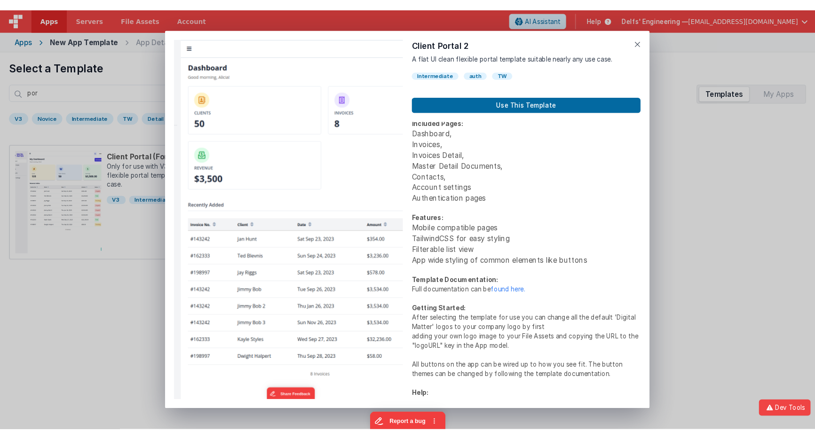
scroll to position [69, 0]
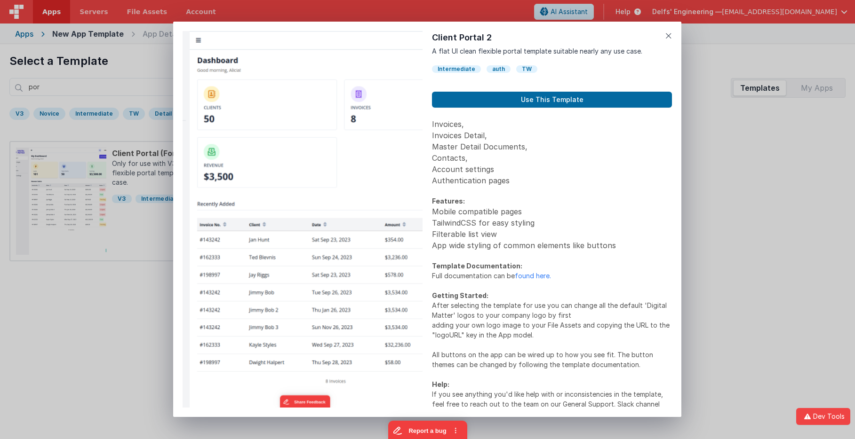
click at [524, 280] on p "Full documentation can be found here." at bounding box center [552, 276] width 240 height 10
click at [525, 278] on link "found here." at bounding box center [533, 276] width 36 height 8
click at [669, 36] on icon at bounding box center [668, 35] width 7 height 13
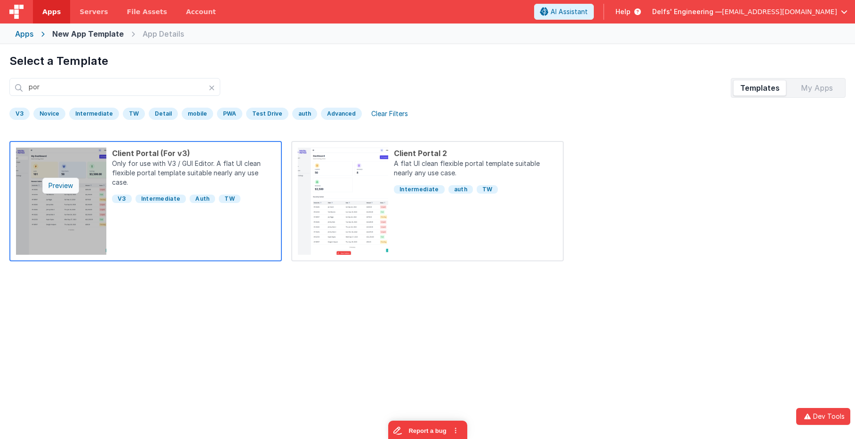
click at [74, 185] on div "Preview" at bounding box center [60, 186] width 37 height 16
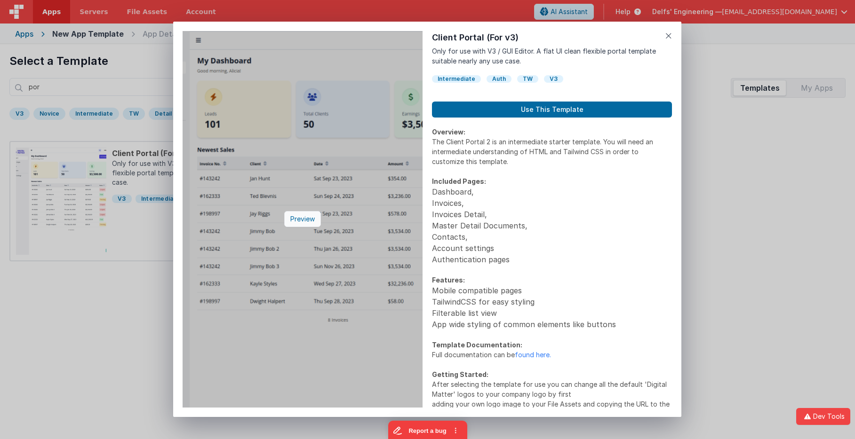
click at [298, 216] on div "Preview" at bounding box center [302, 219] width 37 height 16
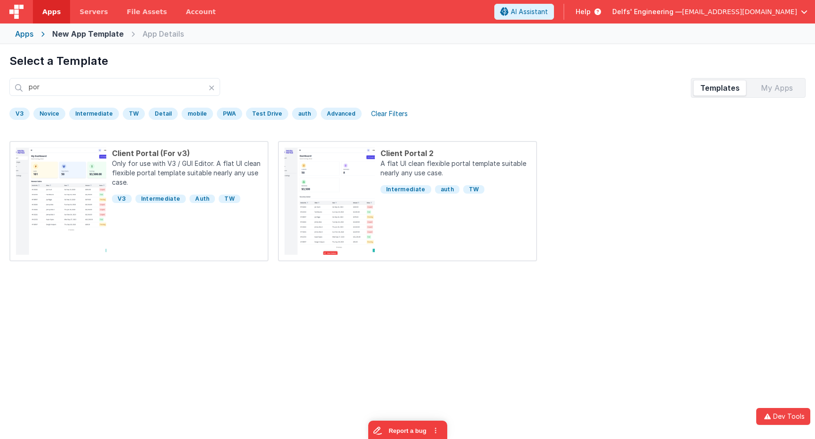
click at [25, 34] on div "Preview Client Portal (For v3) Only for use with V3 / GUI Editor. A flat UI cle…" at bounding box center [407, 219] width 815 height 439
click at [25, 34] on div "Apps" at bounding box center [24, 33] width 18 height 11
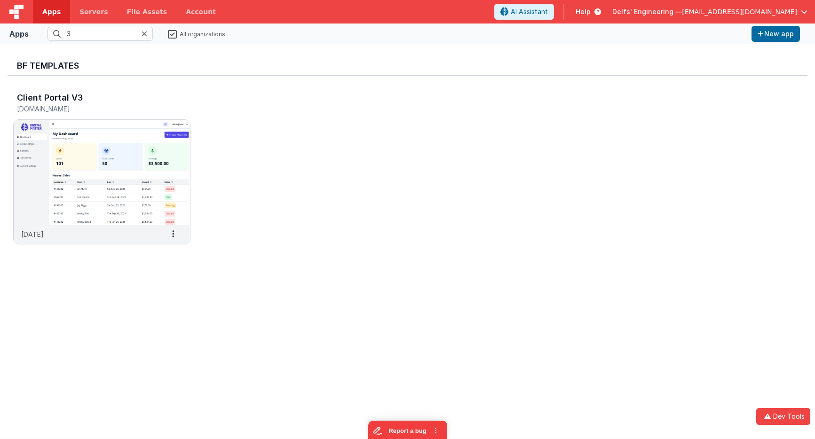
click at [682, 16] on span "Delfs' Engineering —" at bounding box center [648, 11] width 70 height 9
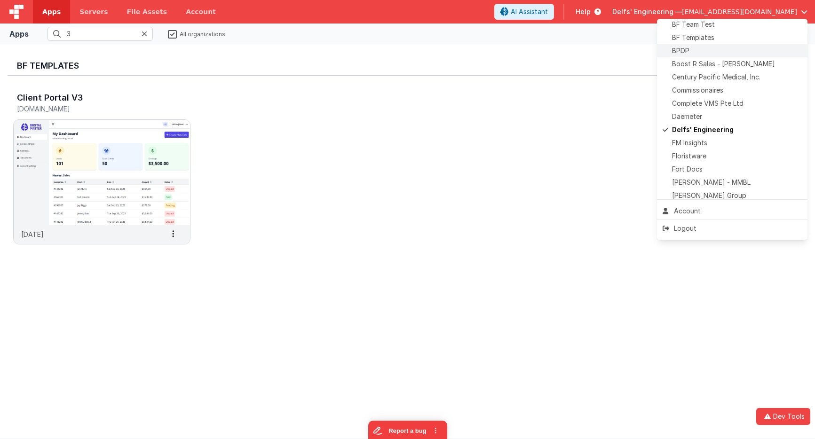
scroll to position [86, 0]
click at [699, 151] on span "Floristware" at bounding box center [689, 153] width 34 height 9
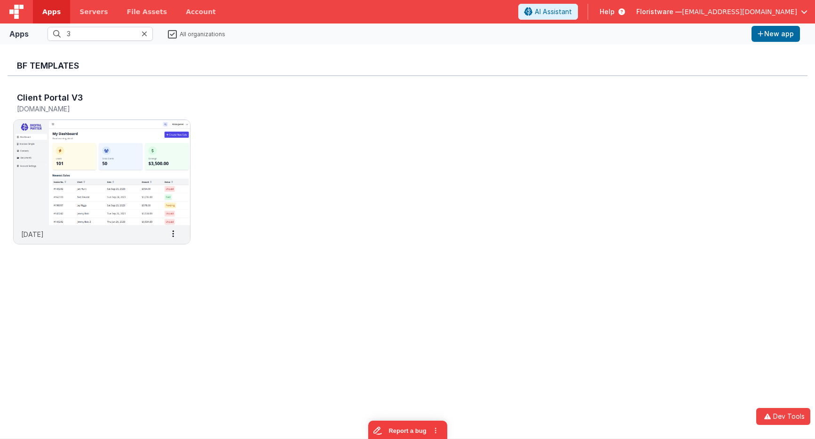
click at [145, 32] on icon at bounding box center [145, 34] width 6 height 8
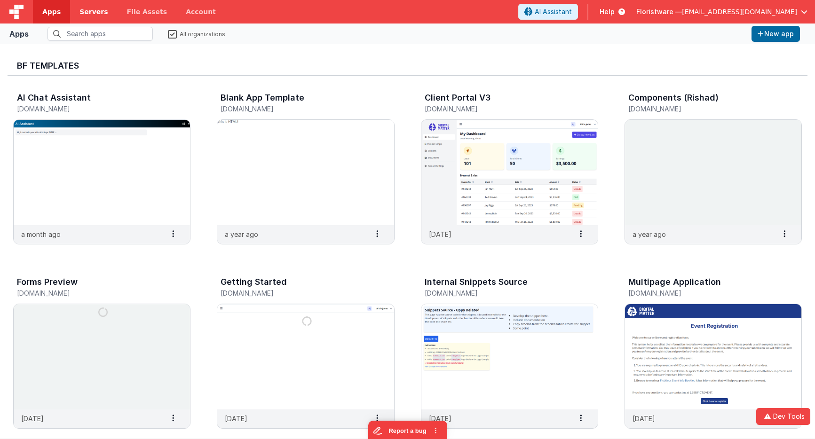
click at [88, 11] on span "Servers" at bounding box center [94, 11] width 28 height 9
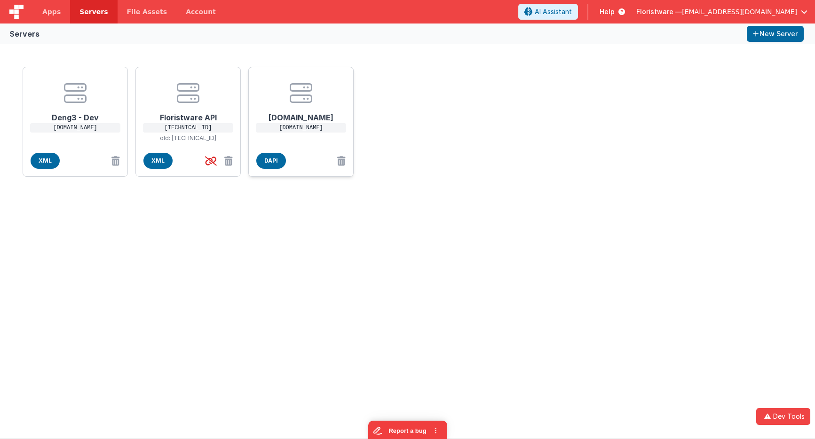
click at [298, 135] on div "[DOMAIN_NAME] [DOMAIN_NAME]" at bounding box center [300, 108] width 89 height 67
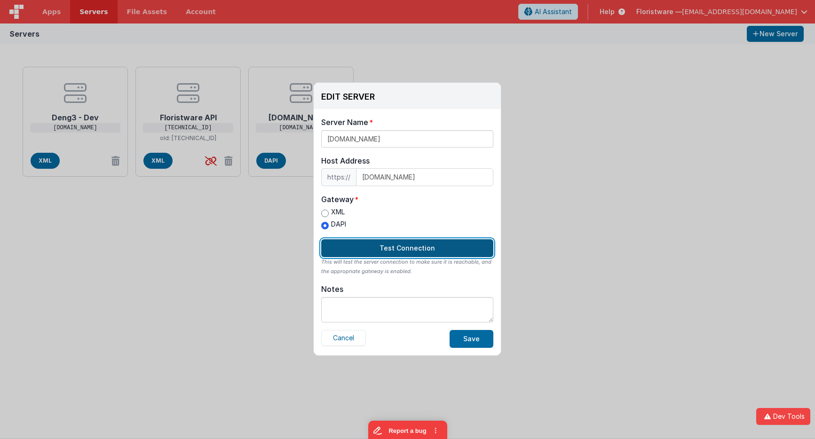
click at [403, 243] on button "Test Connection" at bounding box center [407, 249] width 172 height 18
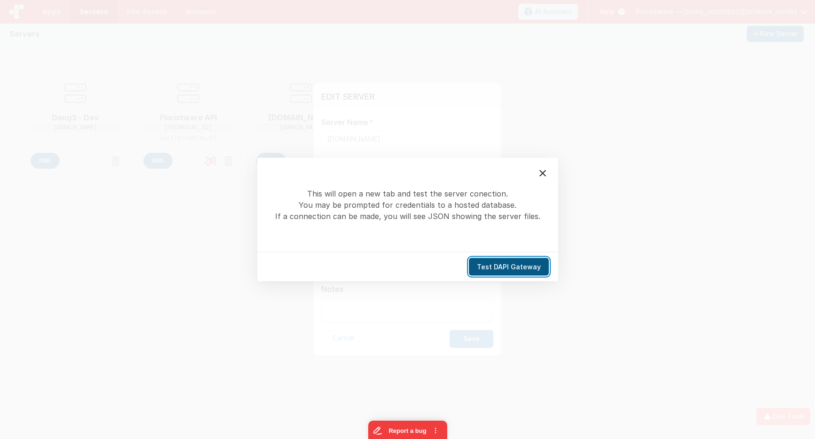
click at [519, 268] on button "Test DAPI Gateway" at bounding box center [509, 267] width 80 height 18
click at [548, 178] on icon at bounding box center [542, 173] width 11 height 11
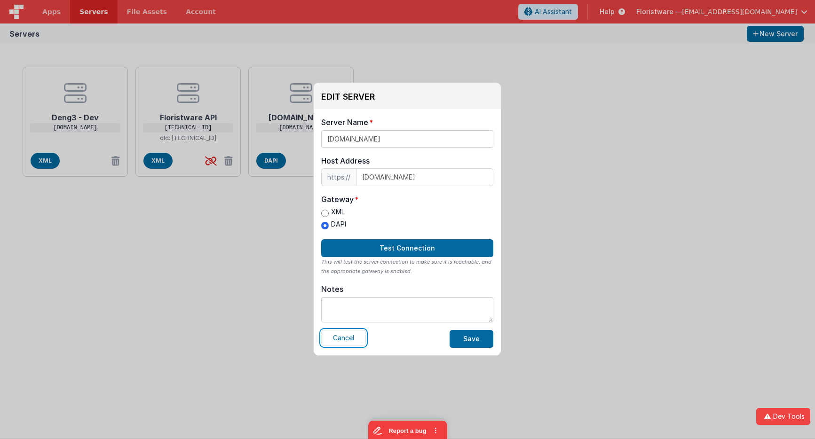
drag, startPoint x: 349, startPoint y: 338, endPoint x: 291, endPoint y: 254, distance: 102.2
click at [349, 338] on button "Cancel" at bounding box center [343, 338] width 45 height 16
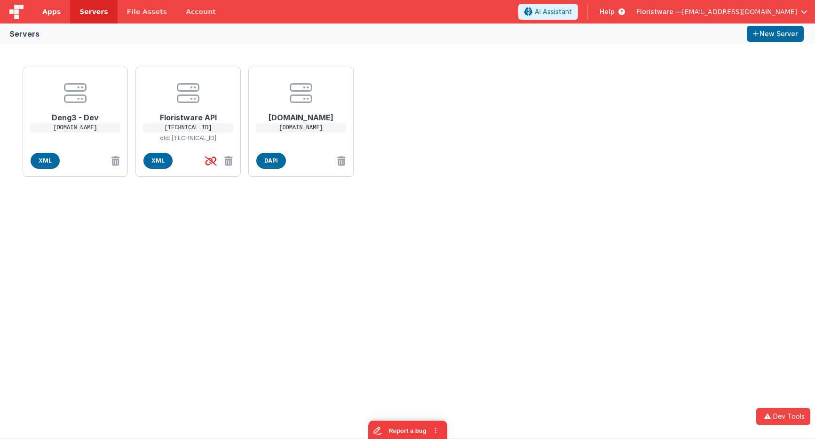
click at [43, 8] on span "Apps" at bounding box center [51, 11] width 18 height 9
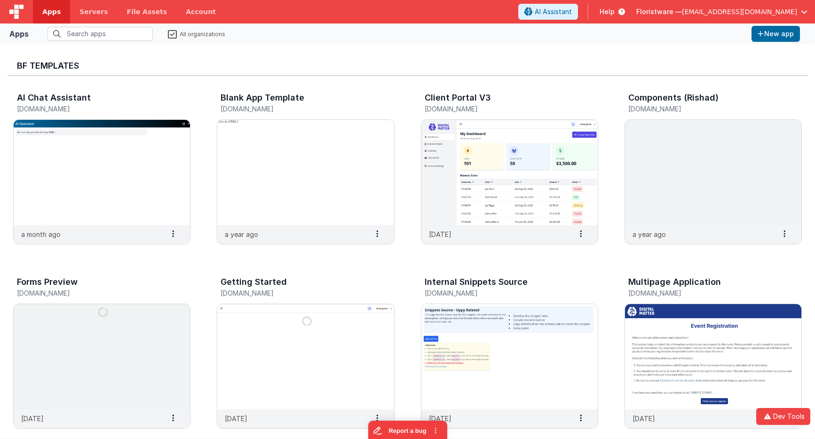
click at [175, 38] on label "All organizations" at bounding box center [196, 33] width 57 height 9
click at [0, 0] on input "All organizations" at bounding box center [0, 0] width 0 height 0
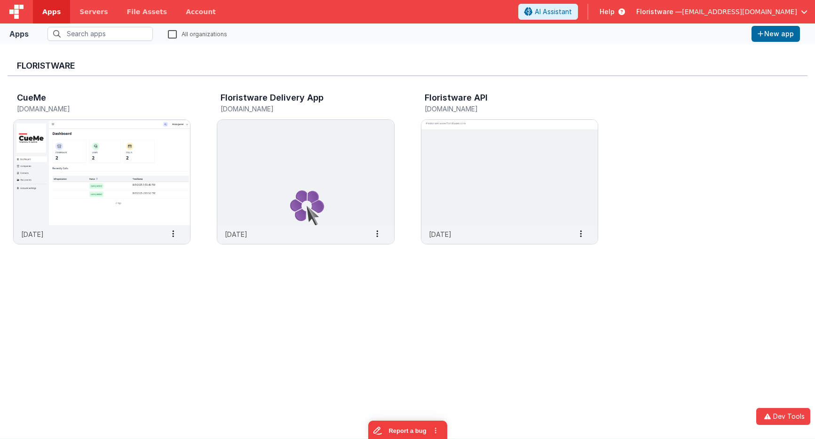
click at [172, 33] on label "All organizations" at bounding box center [197, 33] width 59 height 9
click at [0, 0] on input "All organizations" at bounding box center [0, 0] width 0 height 0
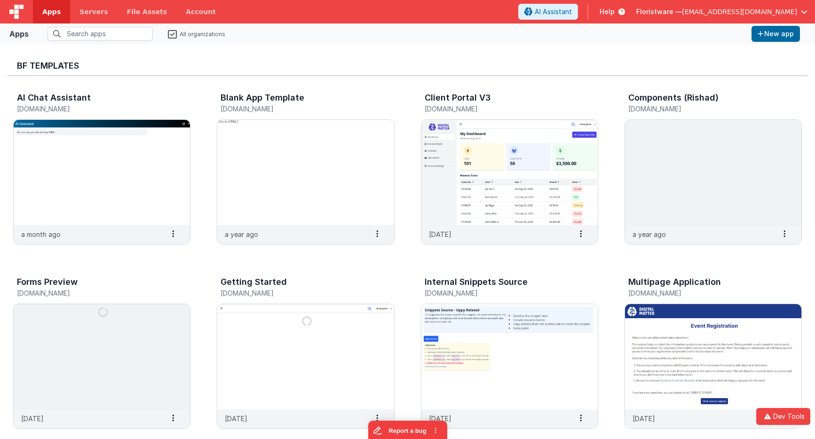
click at [172, 33] on label "All organizations" at bounding box center [196, 33] width 57 height 9
click at [0, 0] on input "All organizations" at bounding box center [0, 0] width 0 height 0
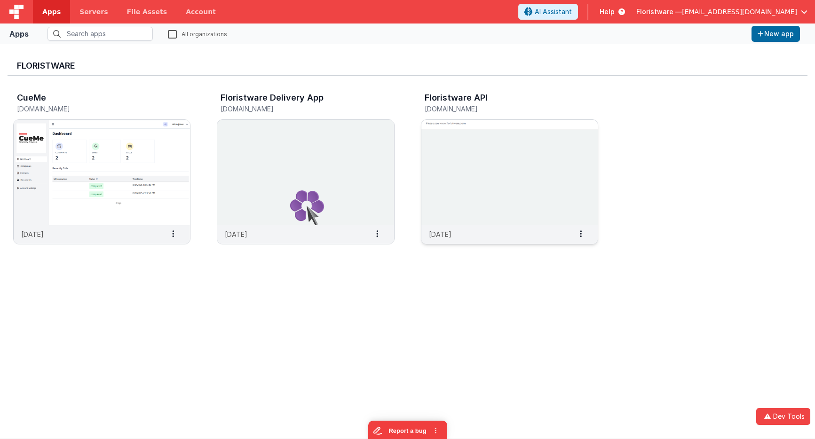
click at [537, 211] on img at bounding box center [510, 172] width 176 height 105
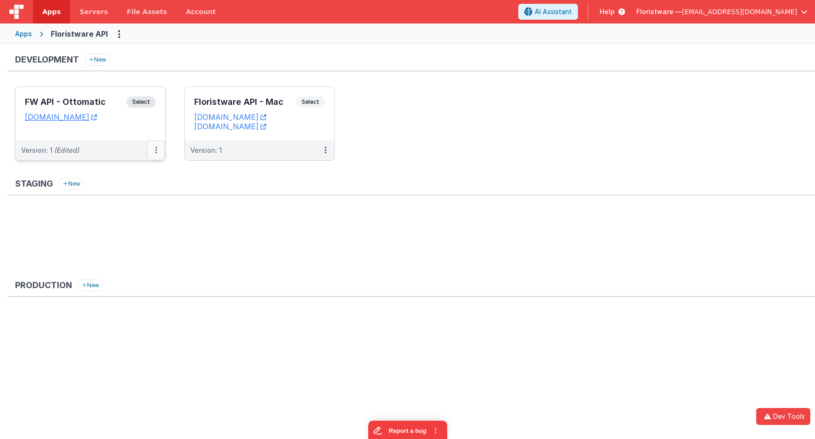
click at [155, 151] on icon at bounding box center [156, 150] width 2 height 0
click at [125, 176] on link "Edit" at bounding box center [123, 171] width 83 height 17
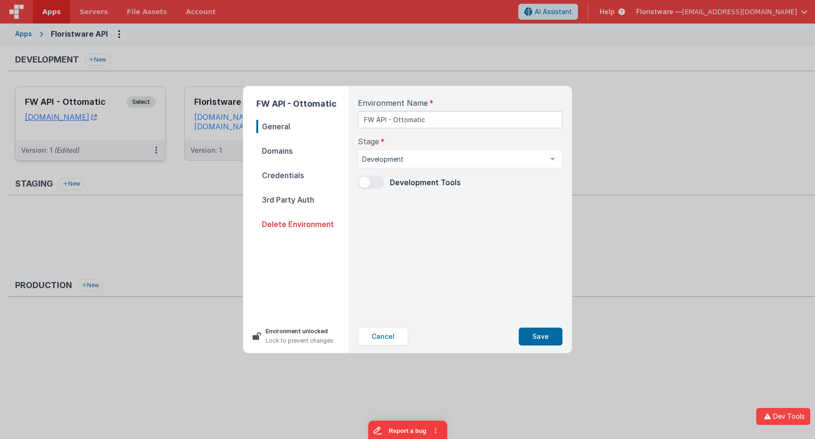
click at [281, 153] on span "Domains" at bounding box center [302, 150] width 92 height 13
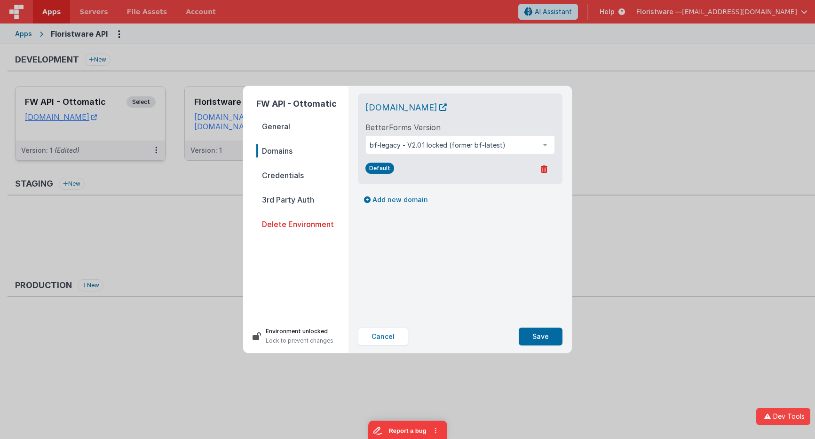
click at [281, 176] on span "Credentials" at bounding box center [302, 175] width 92 height 13
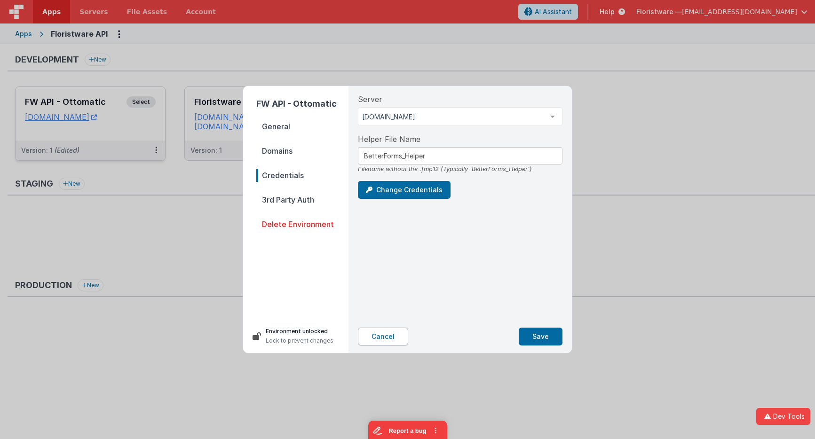
click at [387, 340] on button "Cancel" at bounding box center [383, 337] width 50 height 18
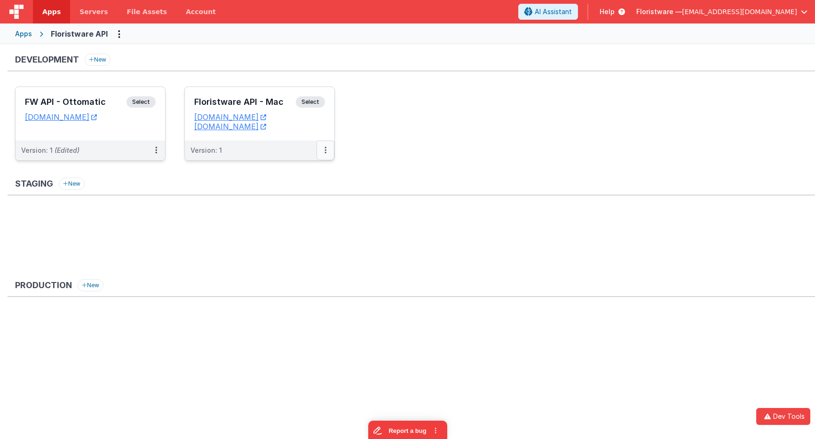
click at [329, 147] on button at bounding box center [326, 151] width 18 height 20
click at [308, 168] on link "Edit" at bounding box center [293, 171] width 83 height 17
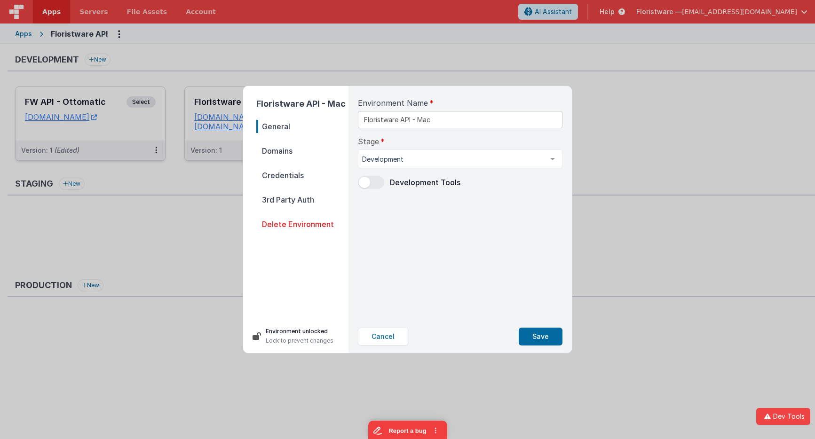
click at [297, 172] on span "Credentials" at bounding box center [302, 175] width 92 height 13
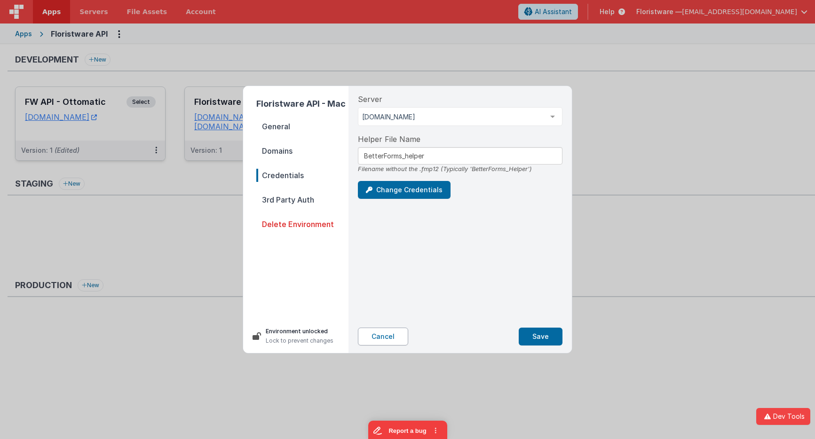
click at [386, 336] on button "Cancel" at bounding box center [383, 337] width 50 height 18
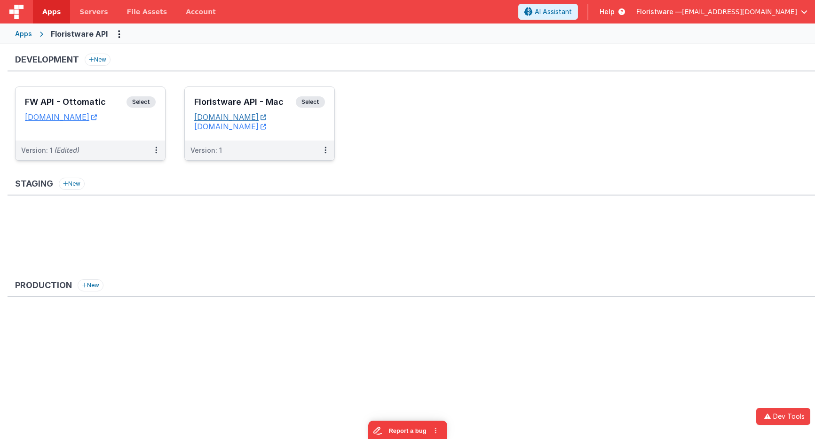
click at [266, 117] on link "[DOMAIN_NAME]" at bounding box center [230, 116] width 72 height 9
click at [321, 148] on button at bounding box center [326, 151] width 18 height 20
click at [283, 178] on link "Edit" at bounding box center [293, 171] width 83 height 17
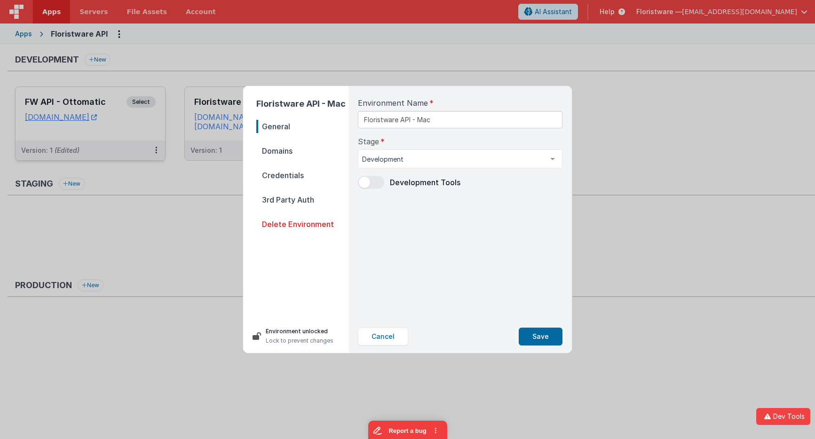
click at [287, 154] on span "Domains" at bounding box center [302, 150] width 92 height 13
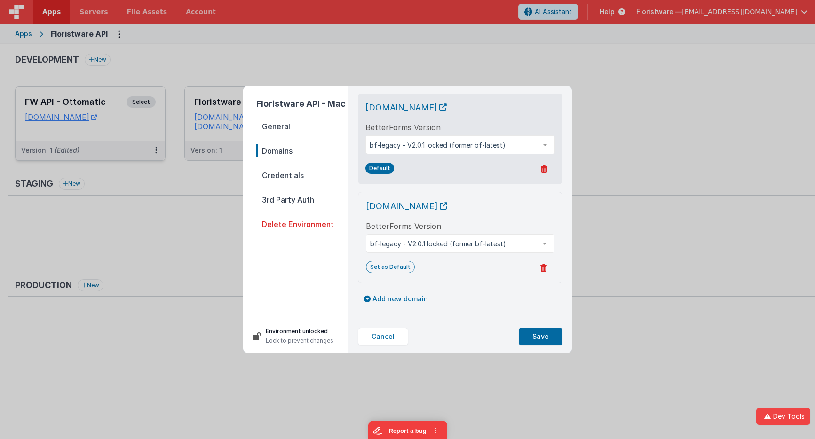
click at [290, 182] on span "Credentials" at bounding box center [302, 175] width 92 height 13
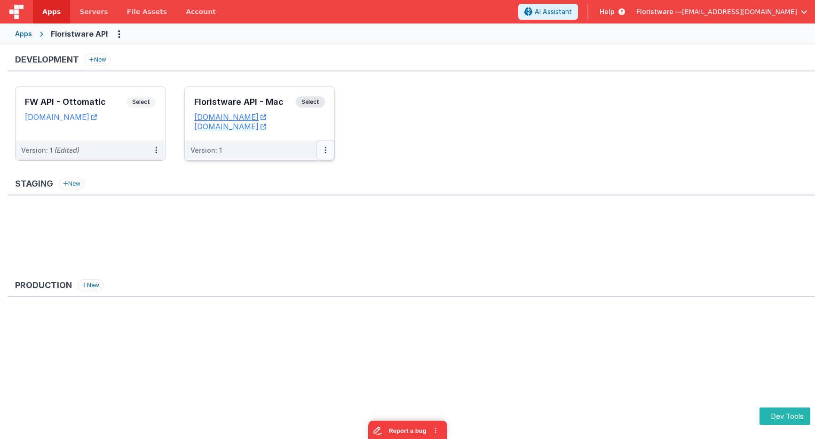
click at [331, 153] on button at bounding box center [326, 151] width 18 height 20
click at [292, 173] on link "Edit" at bounding box center [293, 171] width 83 height 17
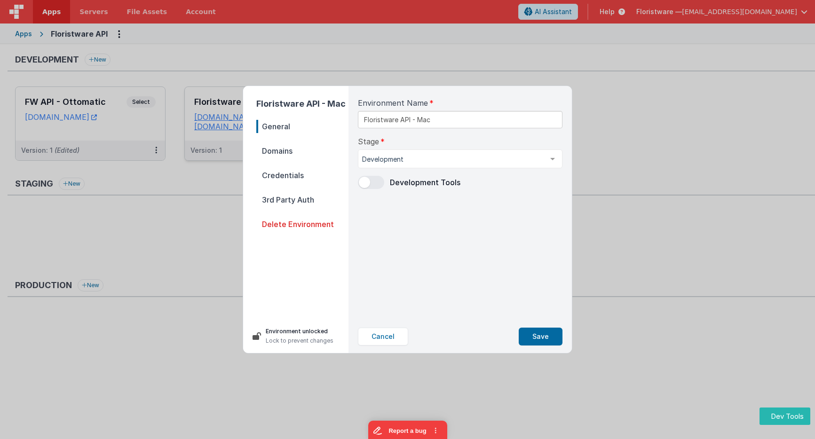
click at [290, 152] on span "Domains" at bounding box center [302, 150] width 92 height 13
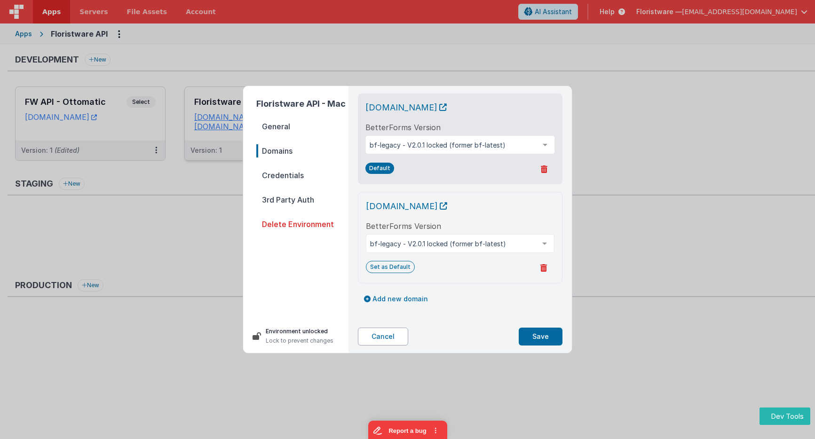
click at [387, 337] on button "Cancel" at bounding box center [383, 337] width 50 height 18
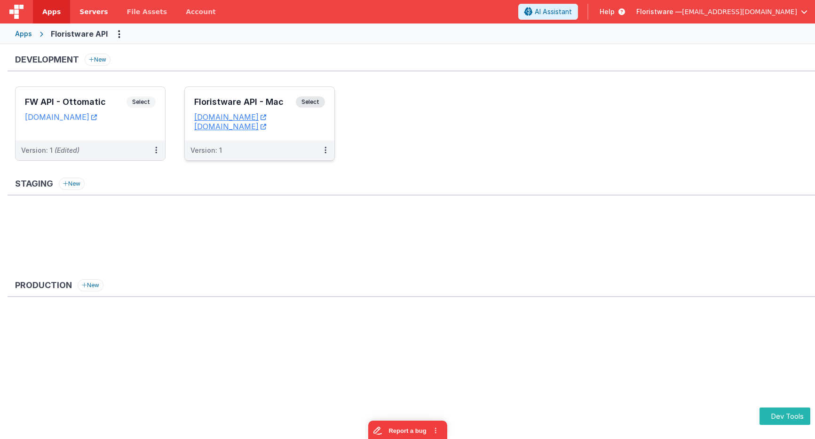
click at [97, 10] on span "Servers" at bounding box center [94, 11] width 28 height 9
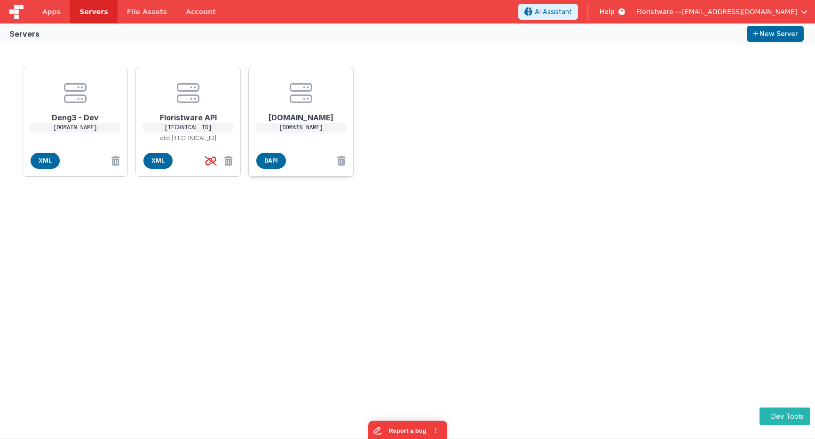
drag, startPoint x: 343, startPoint y: 129, endPoint x: 289, endPoint y: 126, distance: 53.7
click at [289, 126] on p "[DOMAIN_NAME]" at bounding box center [301, 127] width 90 height 9
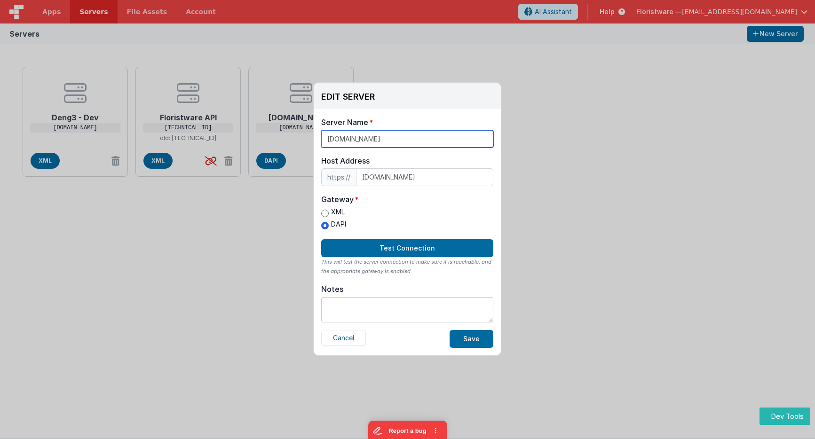
click at [405, 139] on input "[DOMAIN_NAME]" at bounding box center [407, 138] width 172 height 17
drag, startPoint x: 405, startPoint y: 139, endPoint x: 320, endPoint y: 135, distance: 84.8
click at [320, 135] on div "Server Name fwapi.ottomatic.cloud Host Address https:// fwapi.ottomatic.cloud H…" at bounding box center [407, 232] width 187 height 247
click at [339, 339] on button "Cancel" at bounding box center [343, 338] width 45 height 16
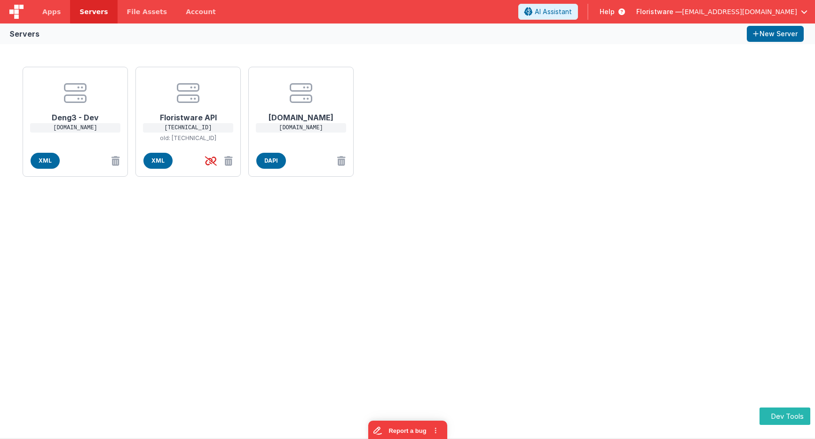
click at [544, 253] on div "Deng3 - Dev deng3.bfoperations.com XML Floristware API 216.220.58.118 old: 216.…" at bounding box center [407, 241] width 815 height 394
